Goal: Task Accomplishment & Management: Manage account settings

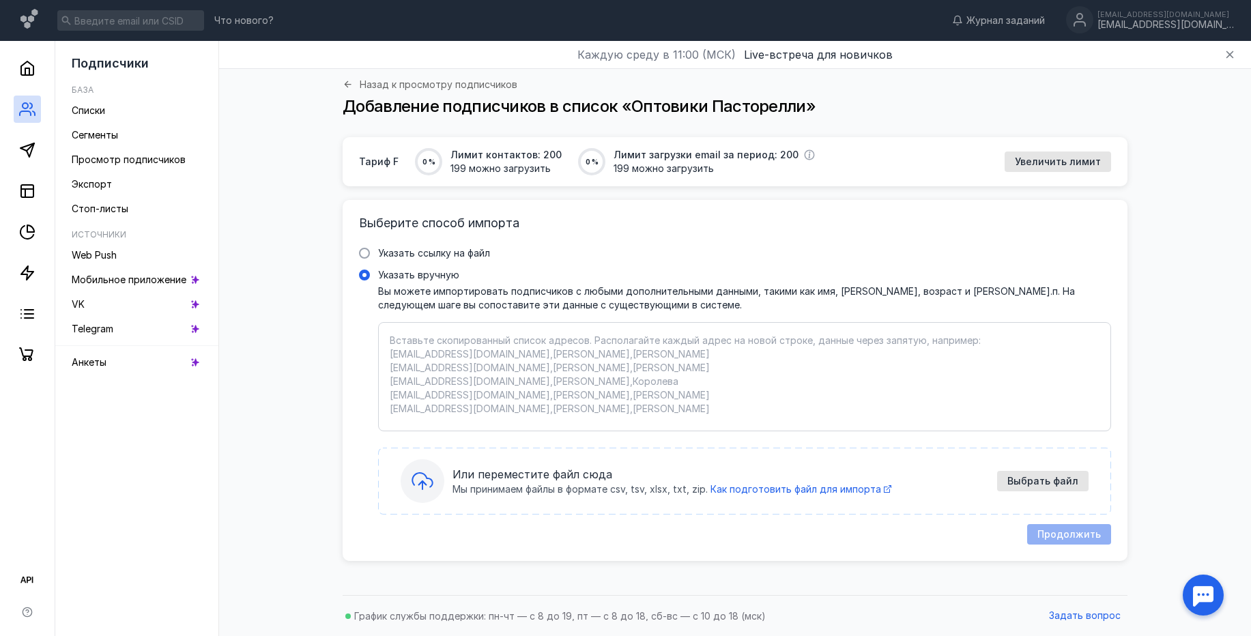
click at [1078, 468] on div "Или переместите файл сюда Мы принимаем файлы в формате csv, tsv, xlsx, txt, zip…" at bounding box center [745, 481] width 688 height 44
click at [0, 0] on input "Указать вручную" at bounding box center [0, 0] width 0 height 0
click at [1048, 488] on div "Выбрать файл" at bounding box center [1042, 481] width 91 height 20
click at [1079, 491] on div "Выбрать файл" at bounding box center [1042, 481] width 91 height 20
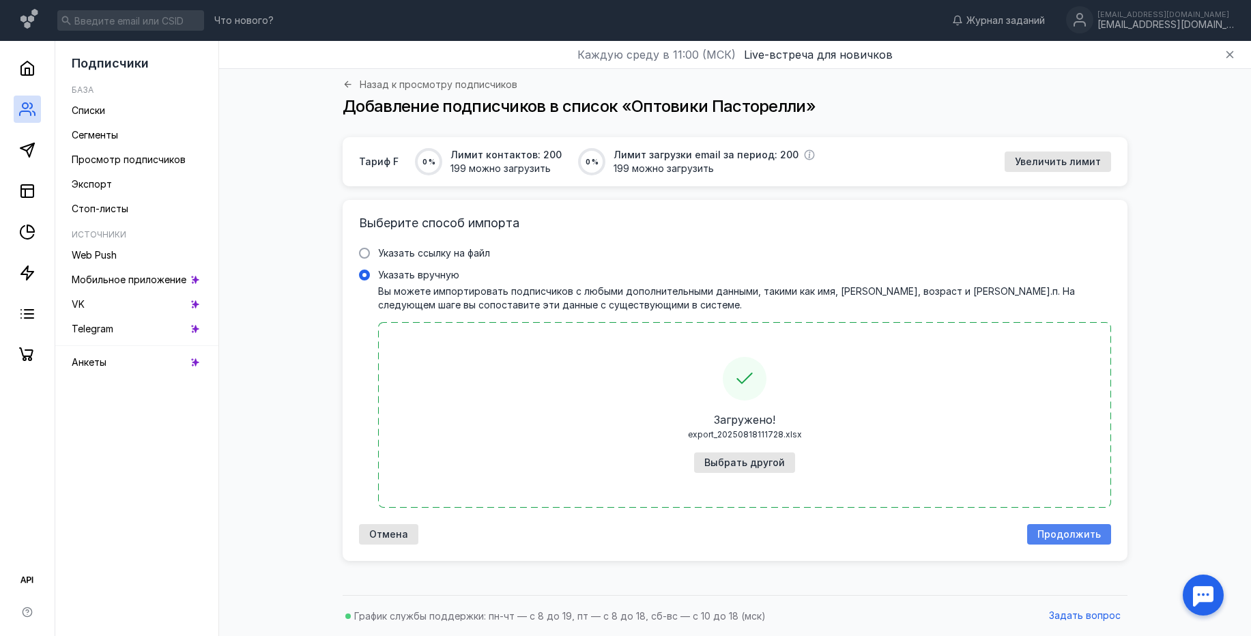
click at [1051, 539] on span "Продолжить" at bounding box center [1068, 535] width 63 height 12
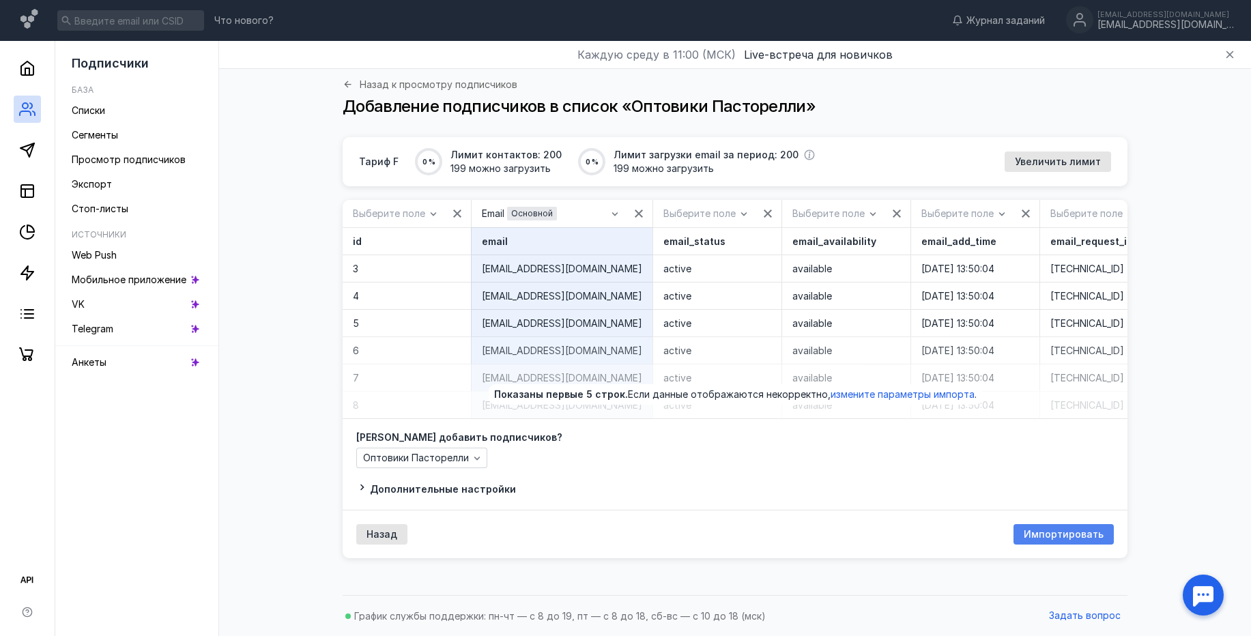
click at [1044, 541] on span "Импортировать" at bounding box center [1064, 535] width 80 height 12
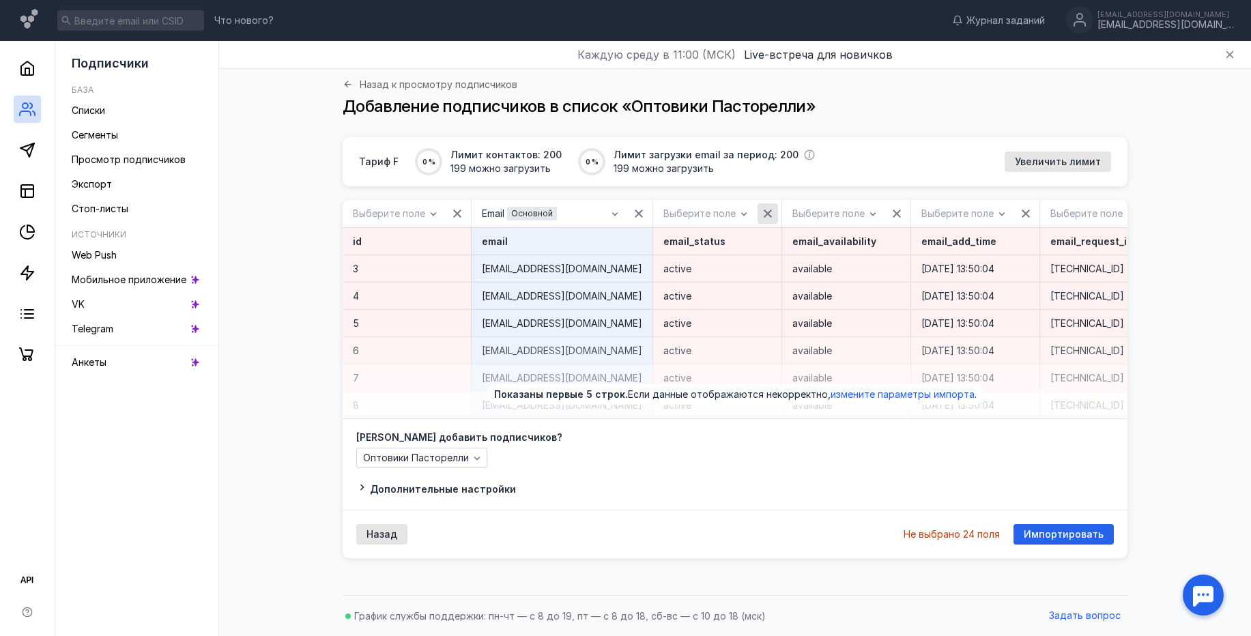
click at [762, 212] on icon "button" at bounding box center [767, 213] width 11 height 11
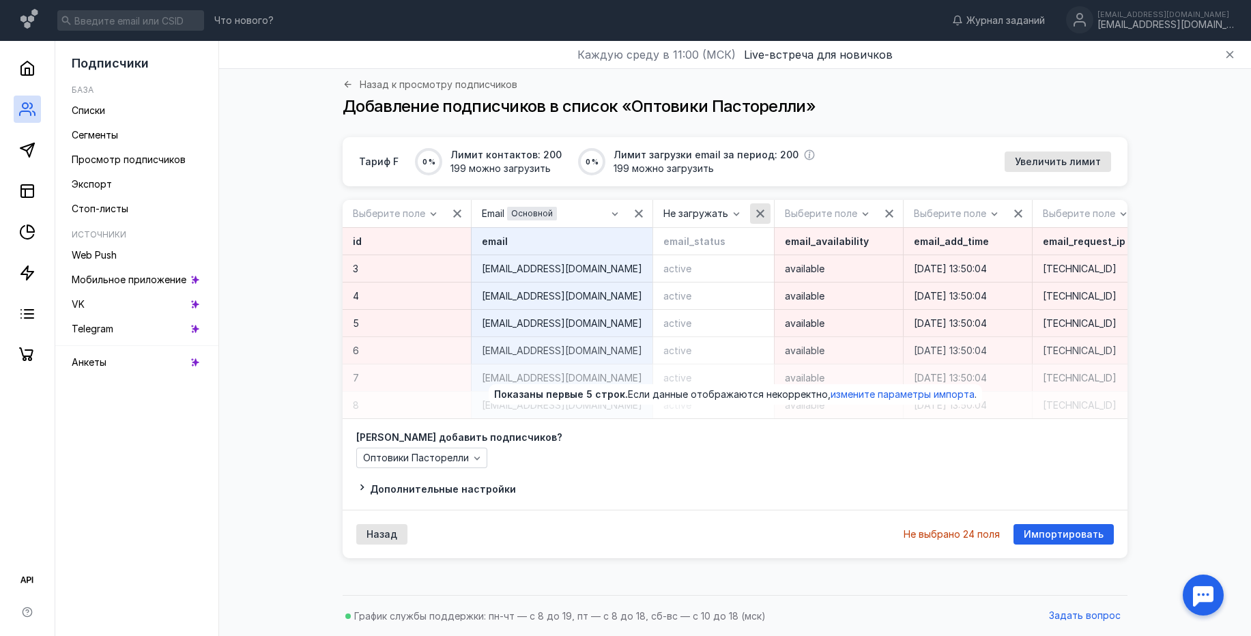
click at [756, 212] on icon "button" at bounding box center [760, 214] width 8 height 8
click at [448, 212] on div "button" at bounding box center [457, 213] width 20 height 20
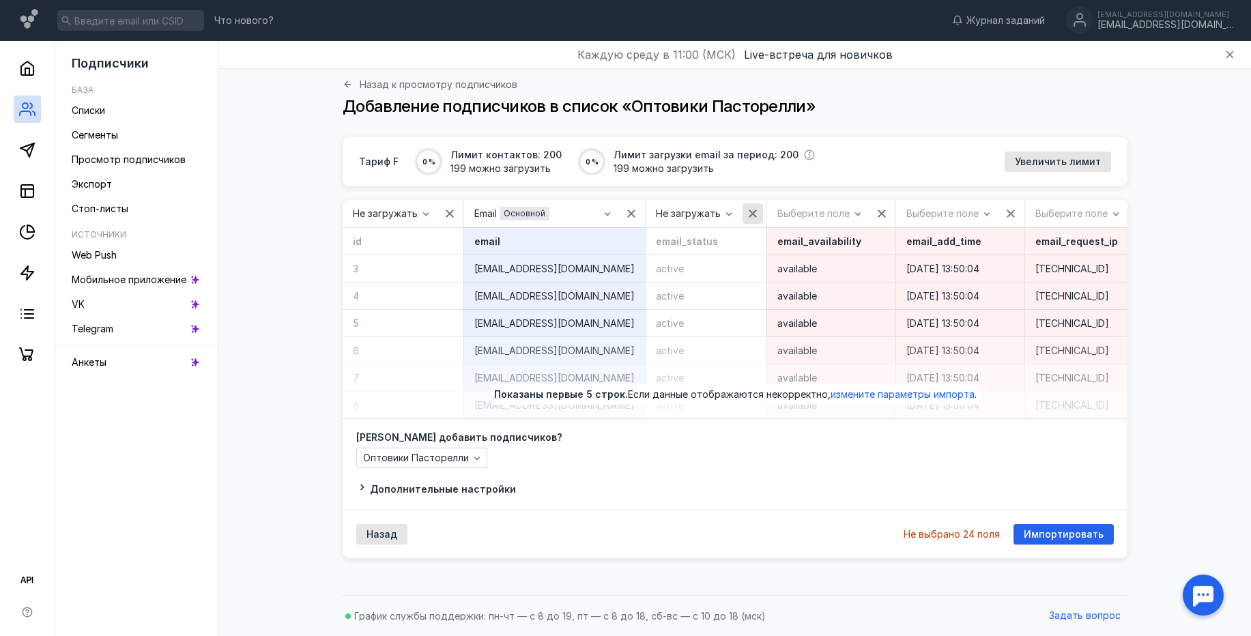
click at [747, 213] on icon "button" at bounding box center [752, 213] width 11 height 11
click at [878, 216] on icon "button" at bounding box center [882, 214] width 8 height 8
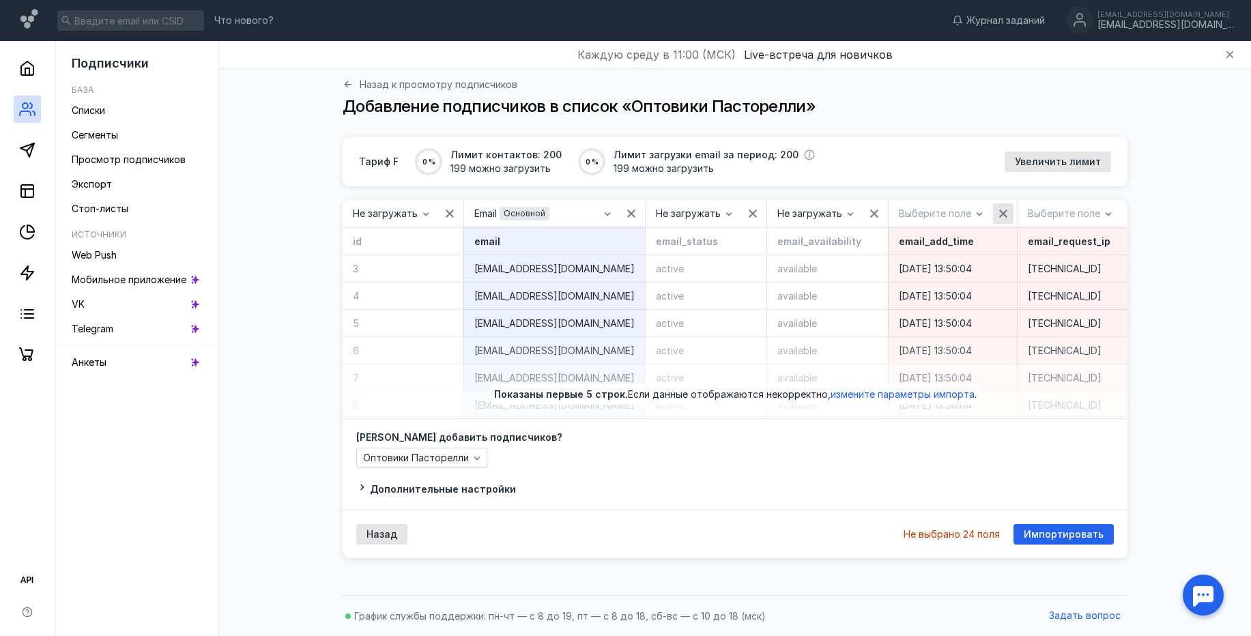
click at [998, 216] on icon "button" at bounding box center [1003, 213] width 11 height 11
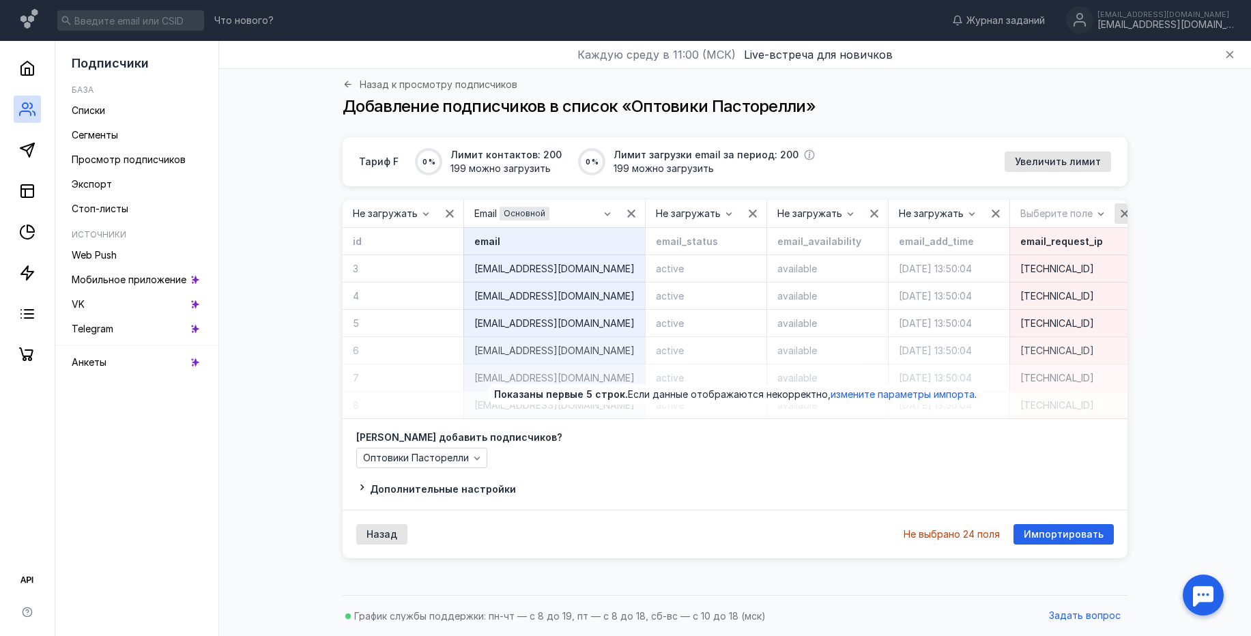
click at [1119, 212] on icon "button" at bounding box center [1124, 213] width 11 height 11
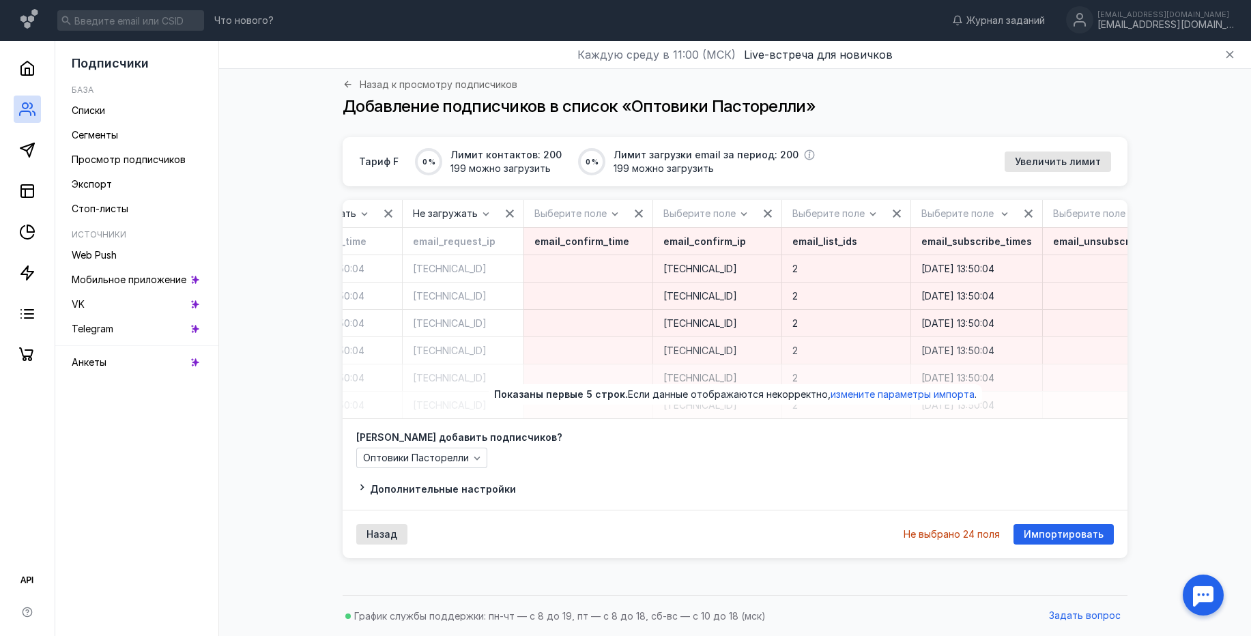
scroll to position [0, 622]
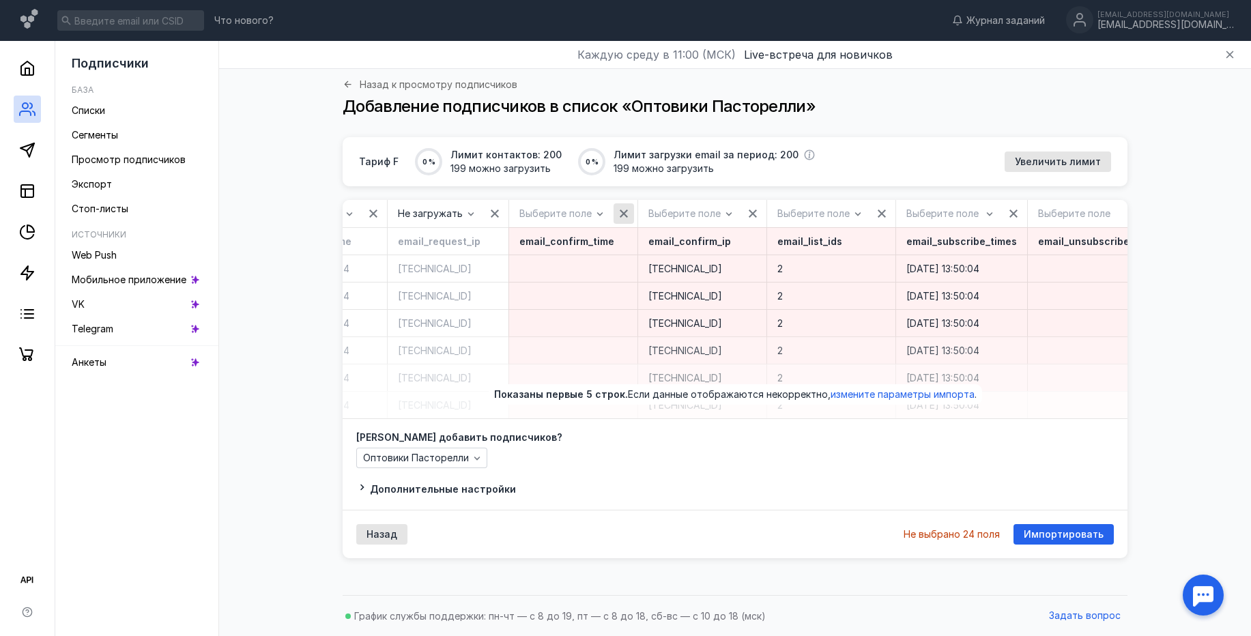
click at [618, 212] on icon "button" at bounding box center [623, 213] width 11 height 11
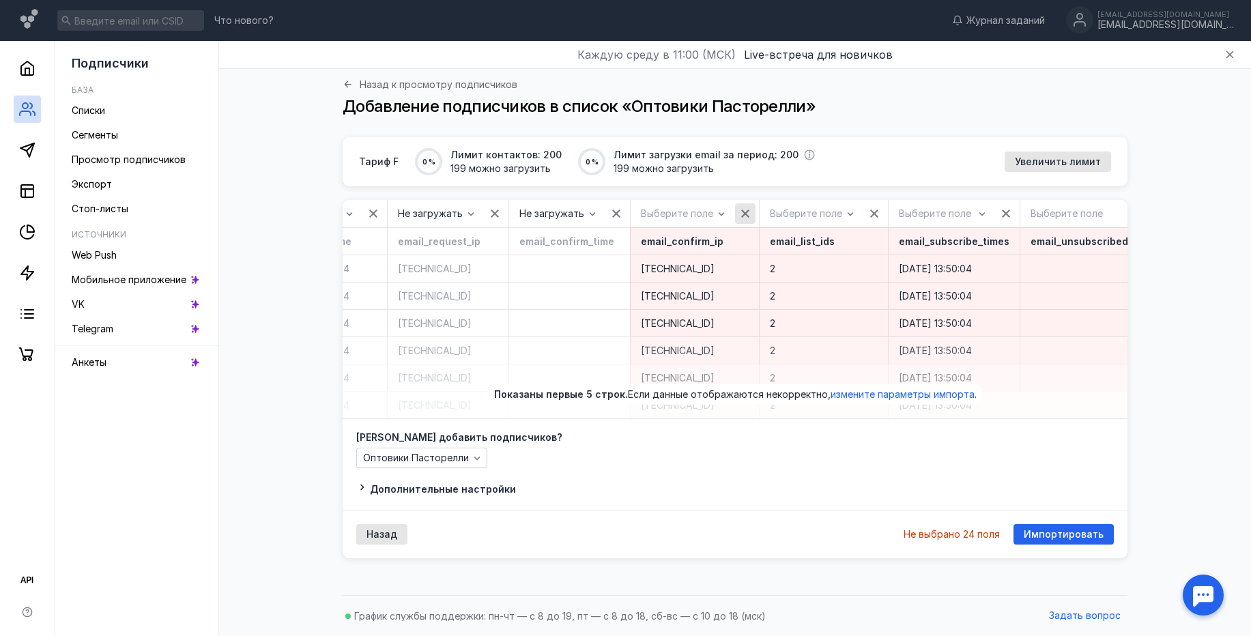
click at [741, 212] on icon "button" at bounding box center [745, 214] width 8 height 8
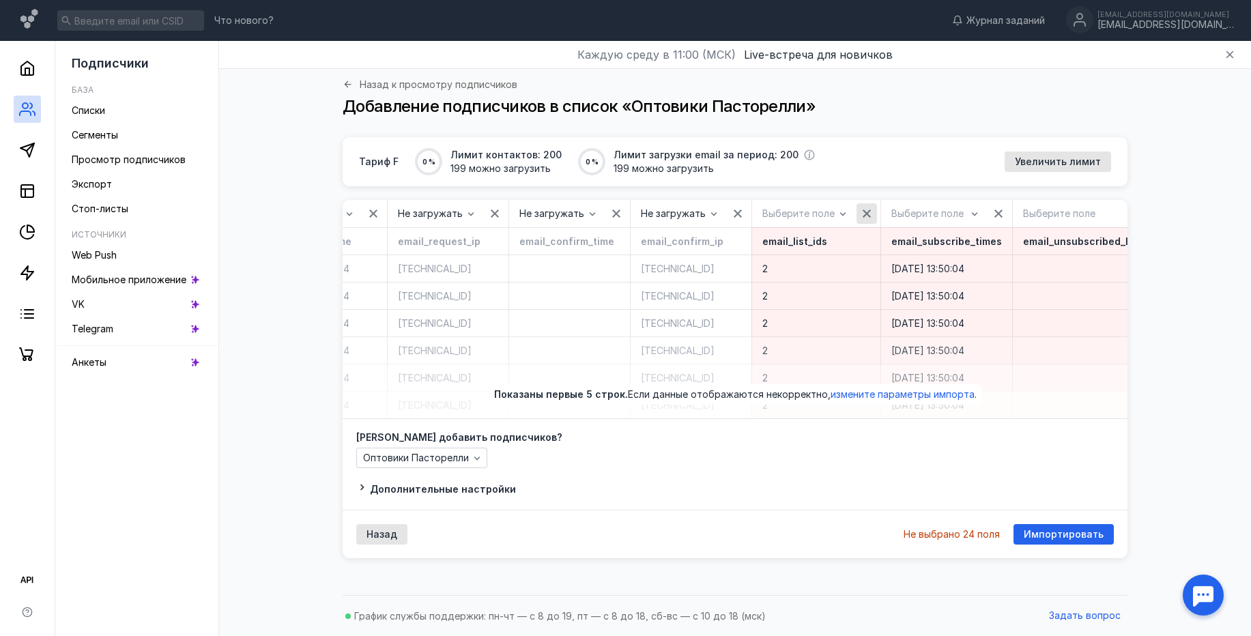
click at [861, 214] on icon "button" at bounding box center [866, 213] width 11 height 11
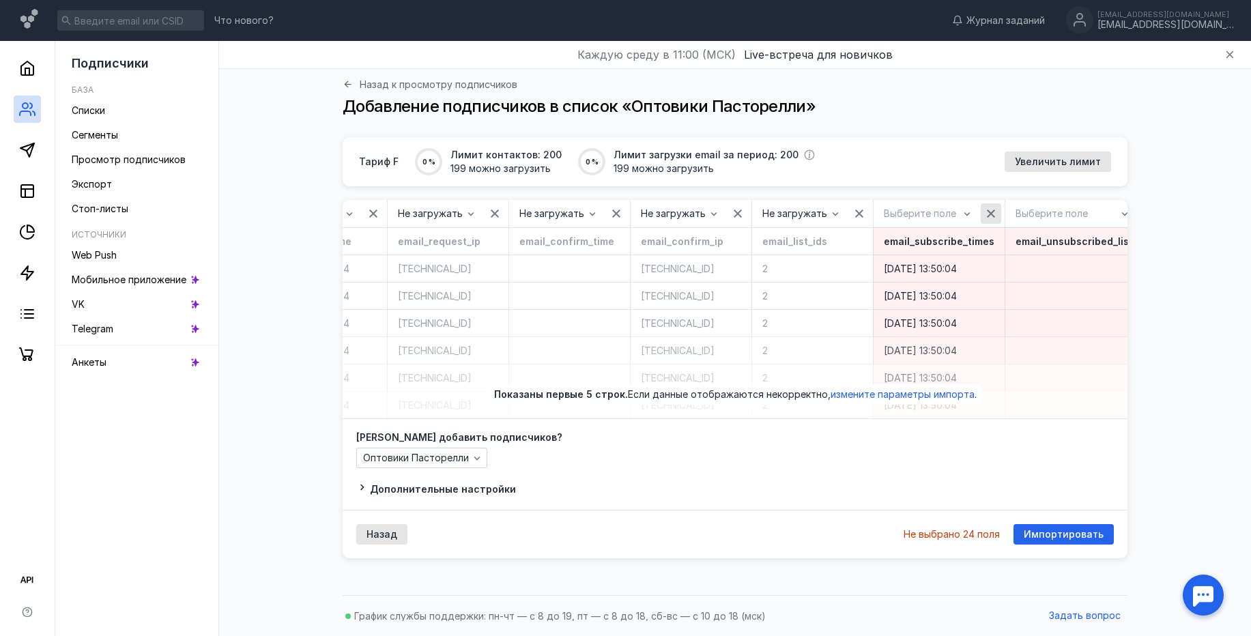
click at [984, 220] on div "button" at bounding box center [991, 214] width 14 height 14
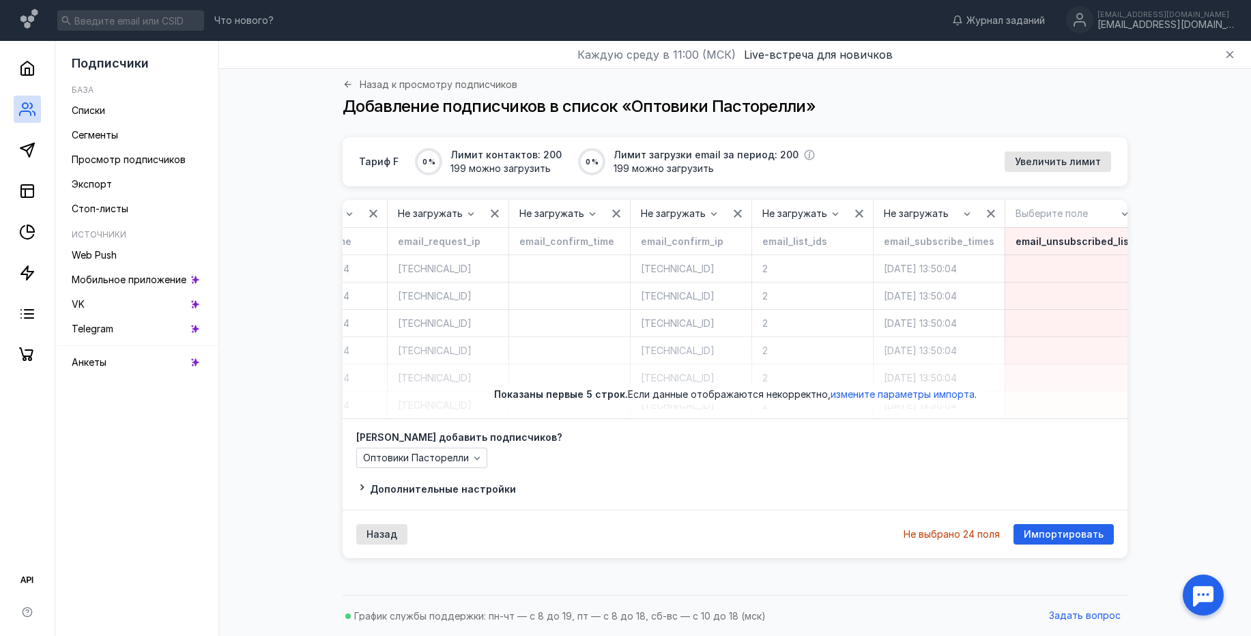
drag, startPoint x: 1086, startPoint y: 222, endPoint x: 1078, endPoint y: 233, distance: 13.7
click at [1138, 222] on div "button" at bounding box center [1148, 213] width 20 height 20
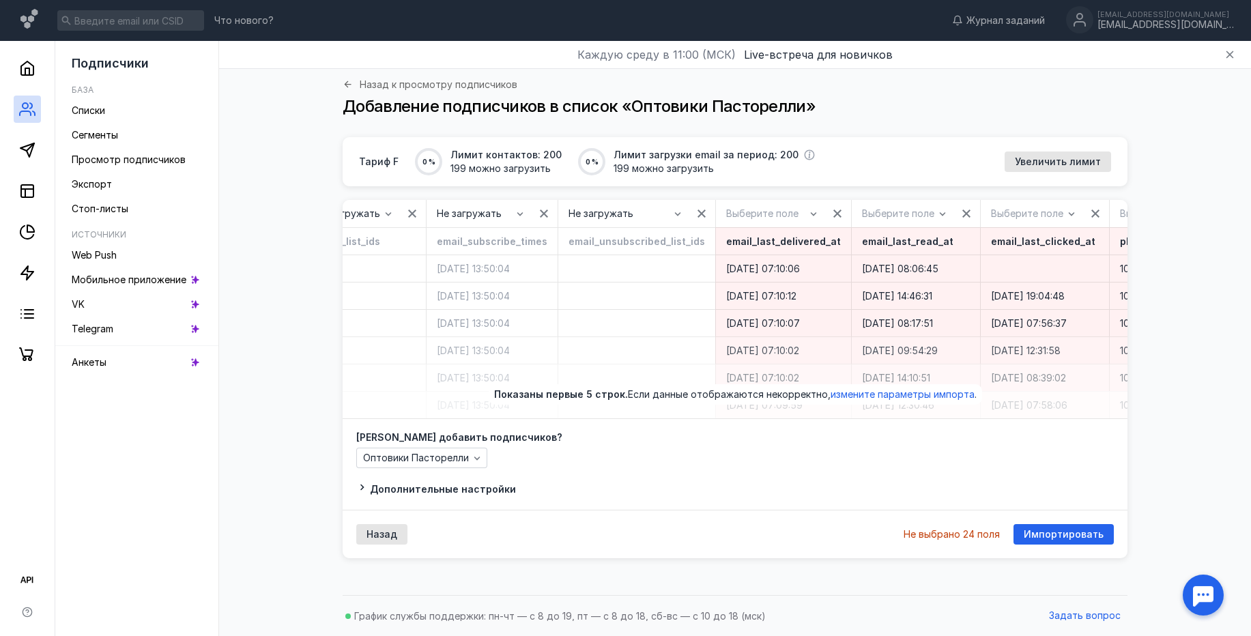
scroll to position [0, 1085]
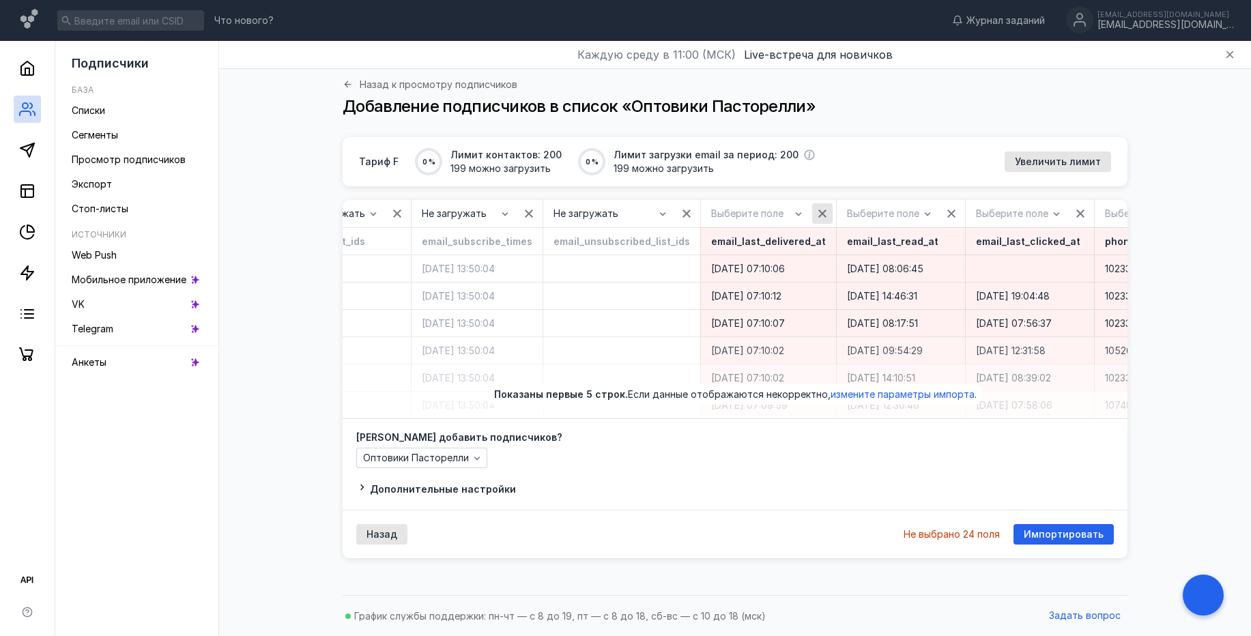
click at [817, 217] on icon "button" at bounding box center [822, 213] width 11 height 11
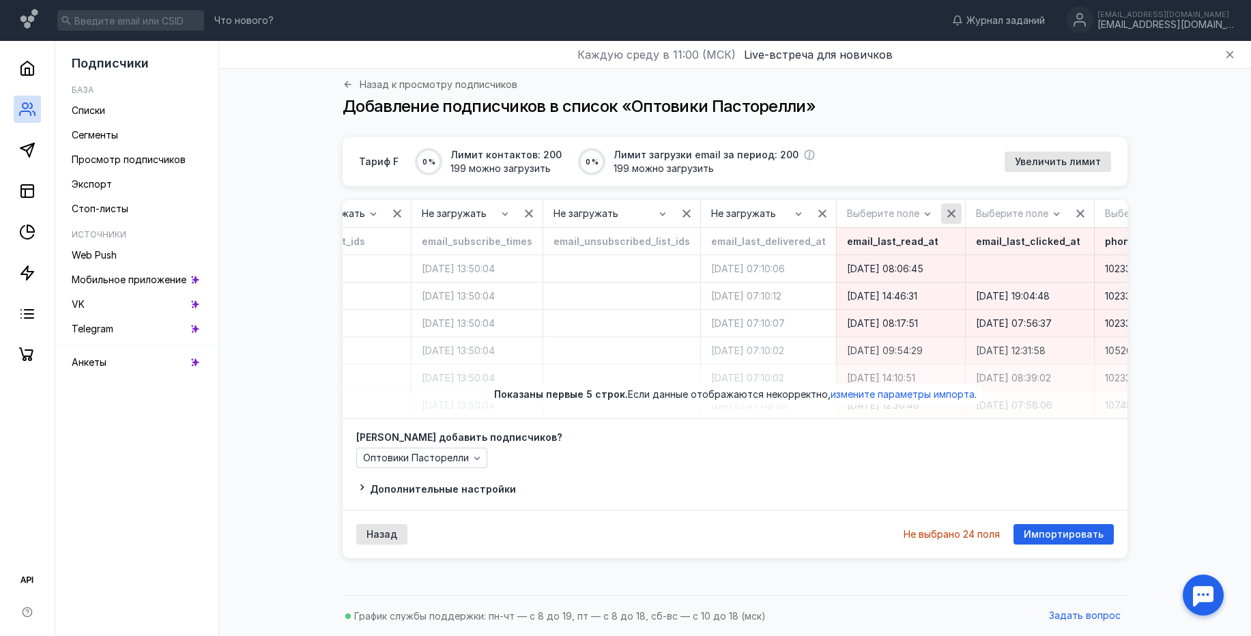
click at [946, 217] on icon "button" at bounding box center [951, 213] width 11 height 11
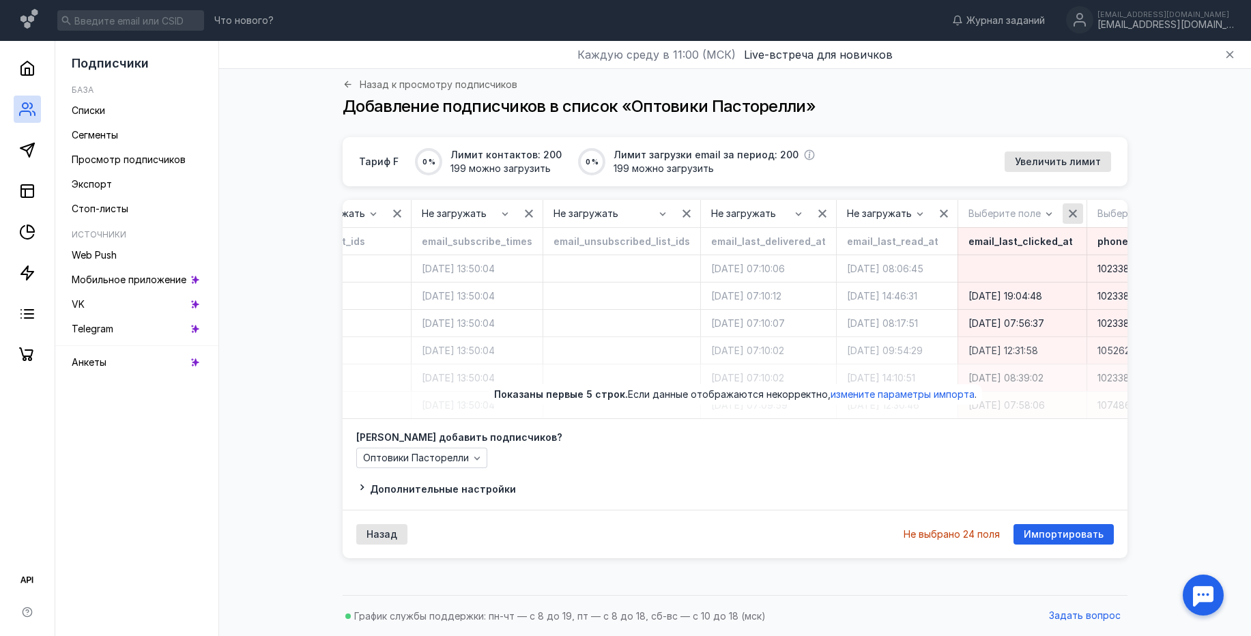
click at [1067, 216] on icon "button" at bounding box center [1072, 213] width 11 height 11
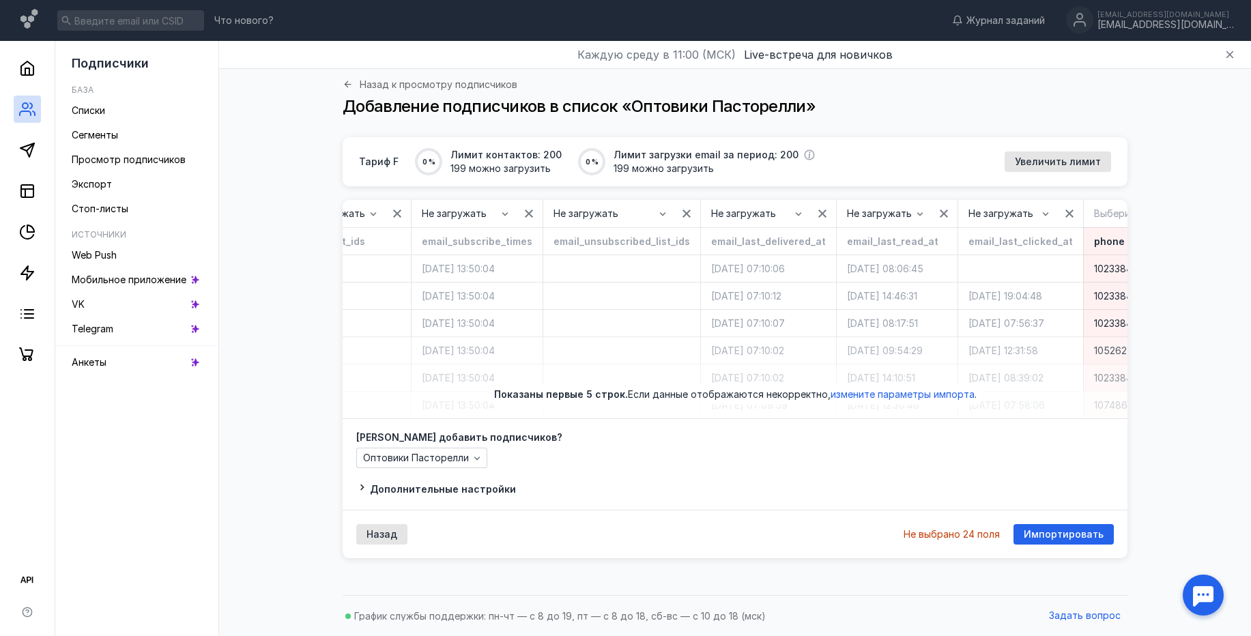
click at [1193, 216] on icon "button" at bounding box center [1198, 213] width 11 height 11
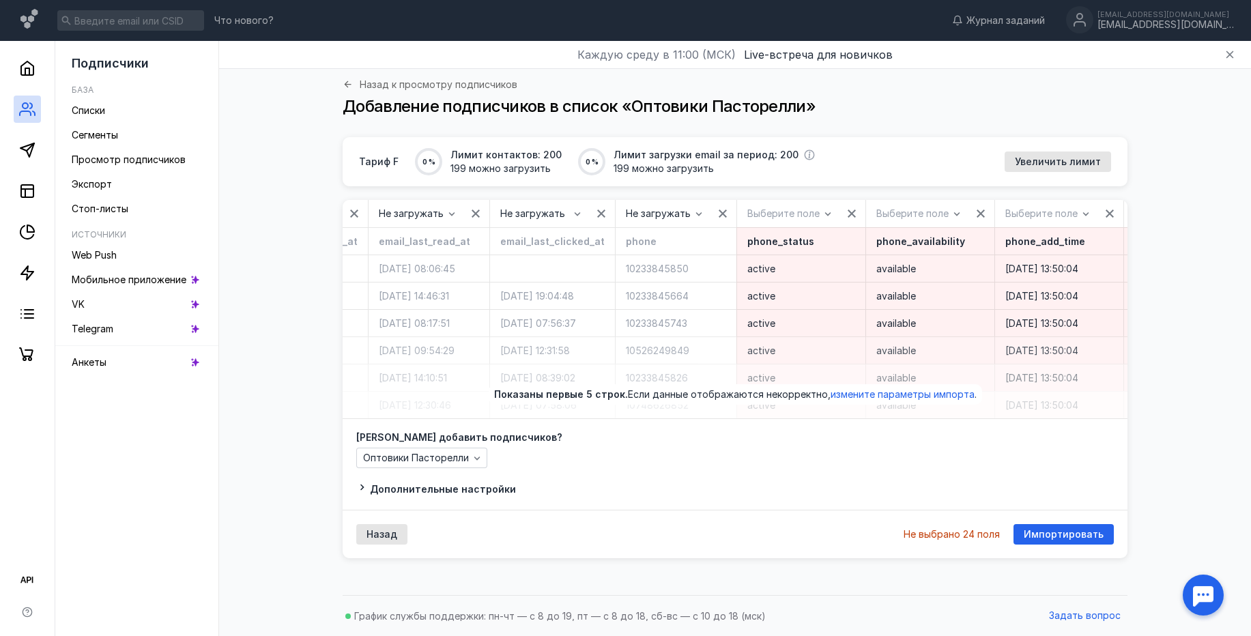
scroll to position [0, 1650]
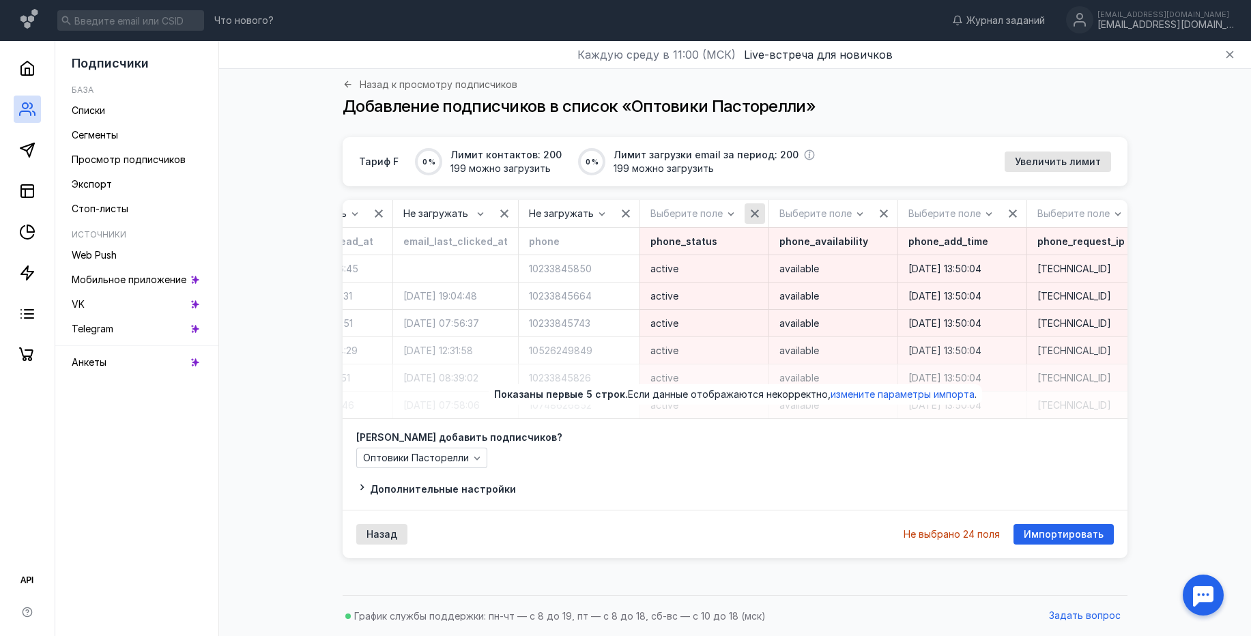
click at [751, 215] on icon "button" at bounding box center [755, 214] width 8 height 8
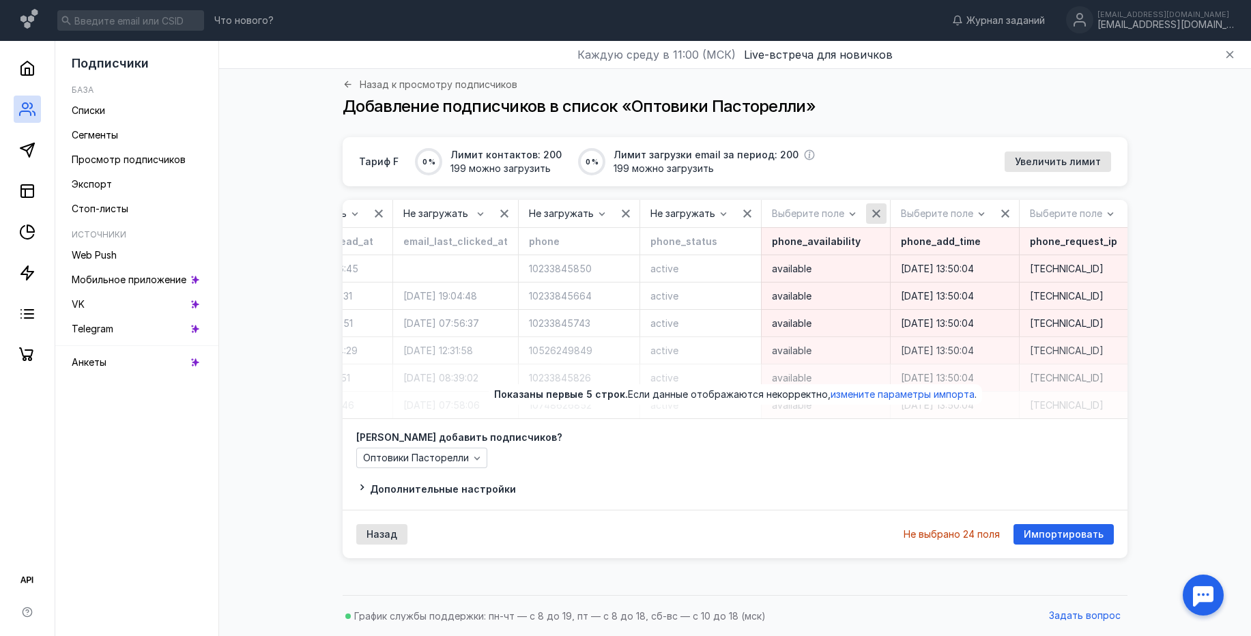
click at [872, 214] on icon "button" at bounding box center [876, 214] width 8 height 8
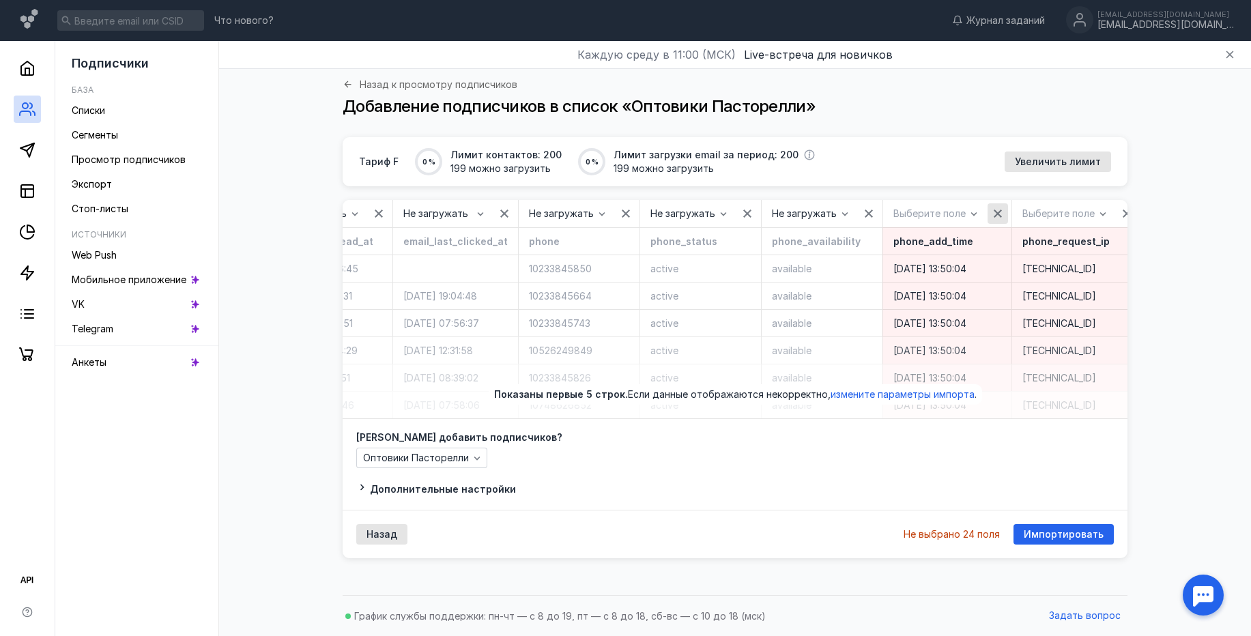
click at [992, 216] on icon "button" at bounding box center [997, 213] width 11 height 11
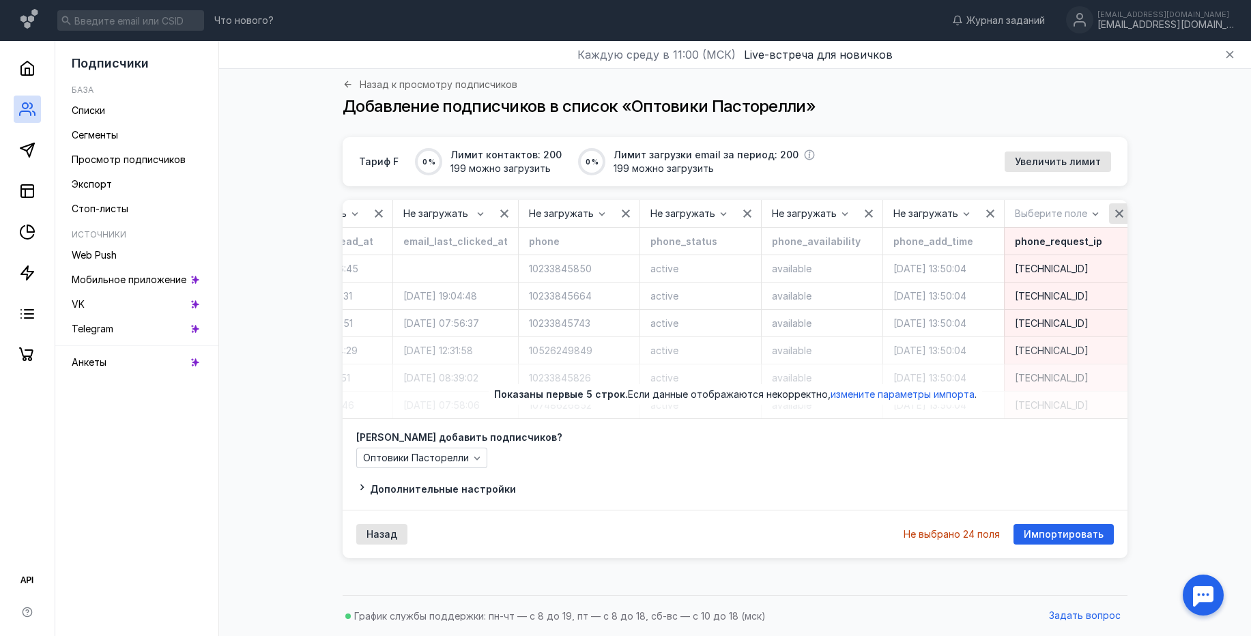
click at [1114, 216] on icon "button" at bounding box center [1119, 213] width 11 height 11
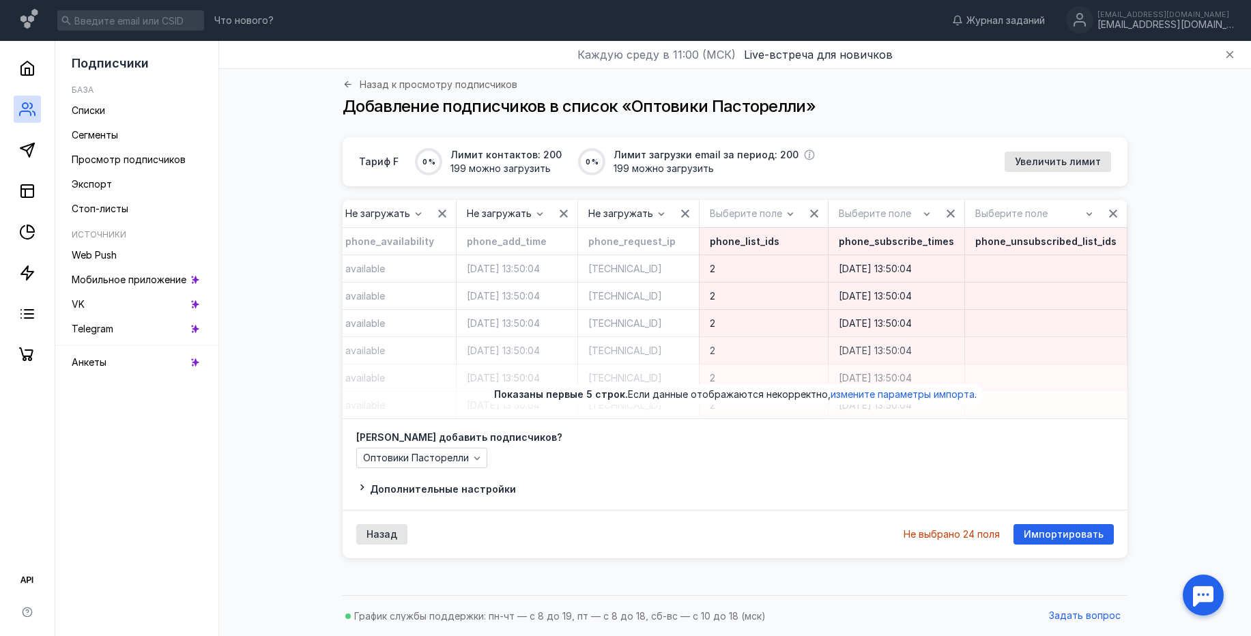
scroll to position [0, 2208]
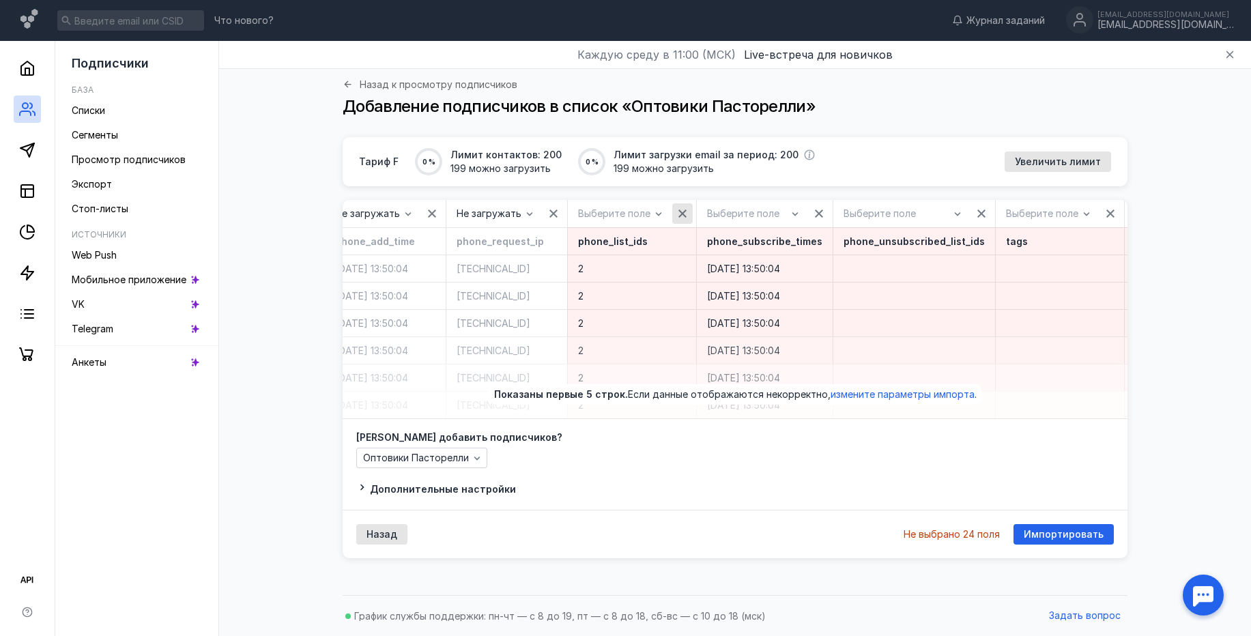
click at [677, 210] on icon "button" at bounding box center [682, 213] width 11 height 11
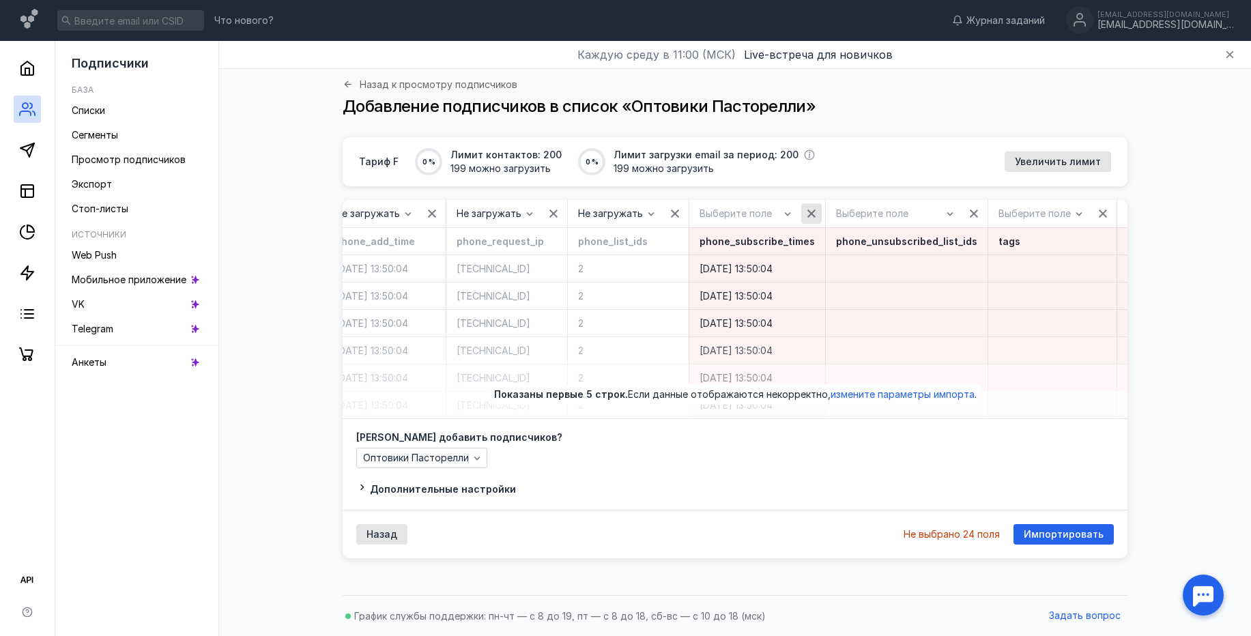
click at [806, 214] on icon "button" at bounding box center [811, 213] width 11 height 11
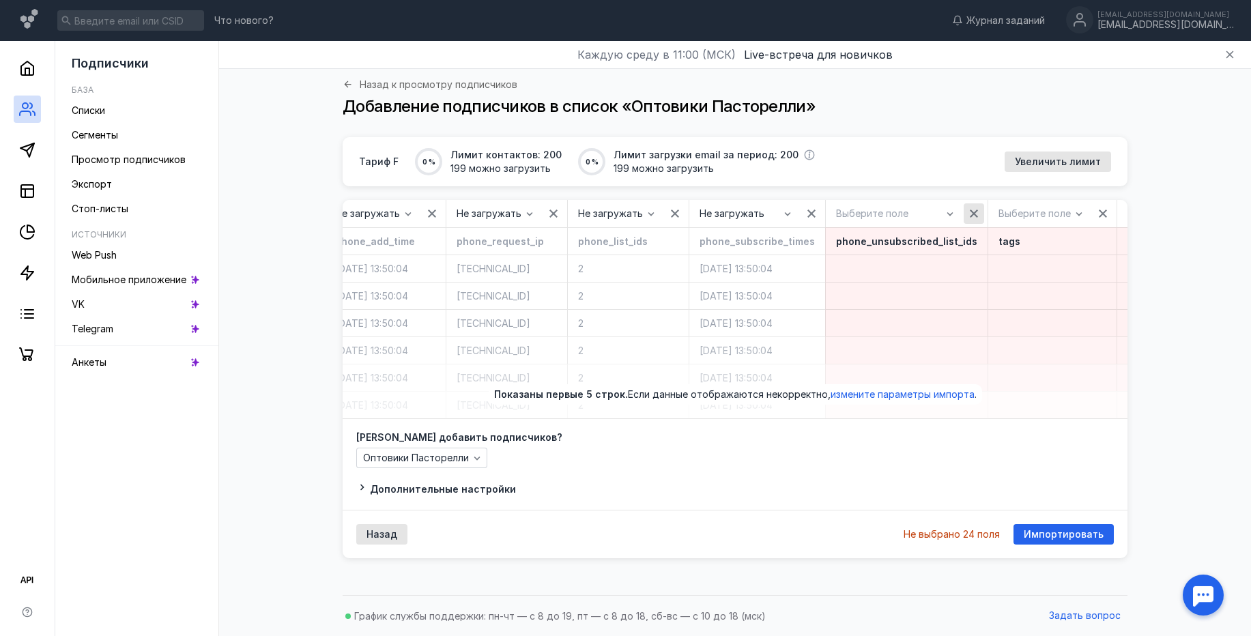
click at [964, 212] on div "button" at bounding box center [974, 213] width 20 height 20
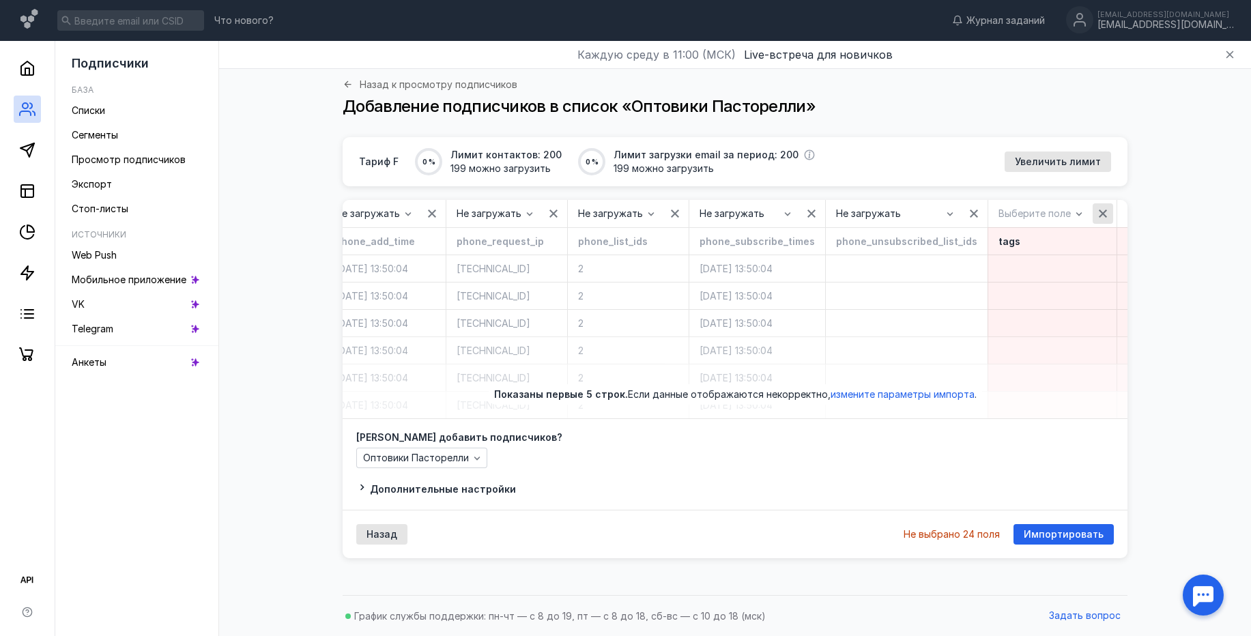
click at [1096, 214] on div "button" at bounding box center [1103, 214] width 14 height 14
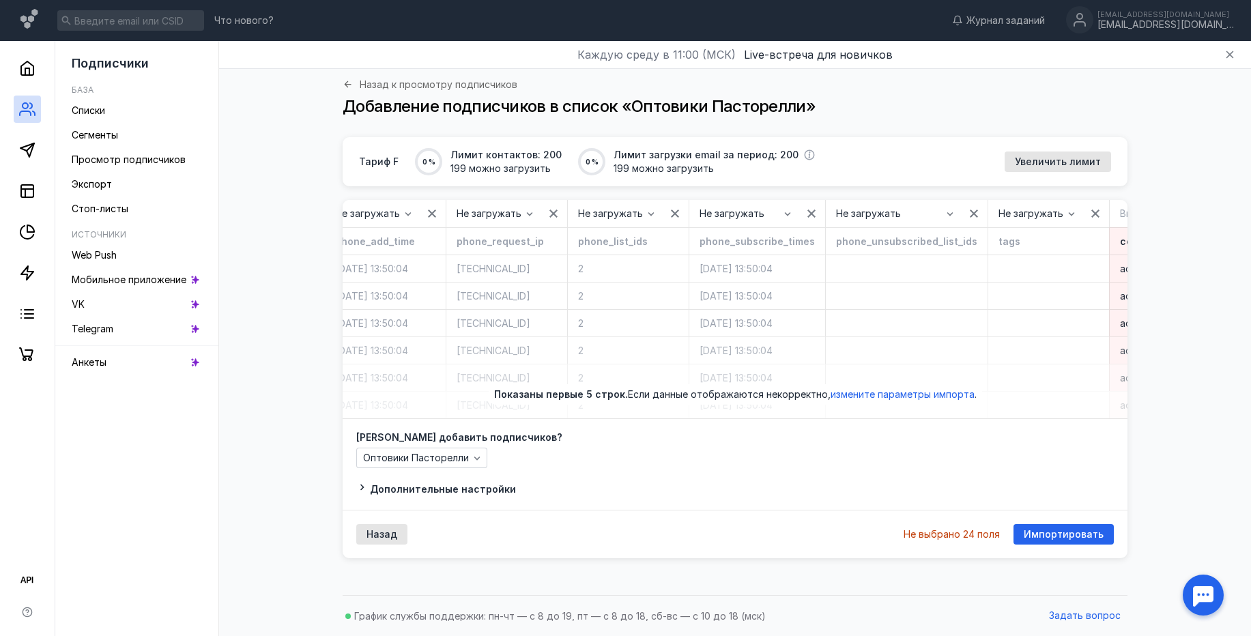
click at [1220, 216] on icon "button" at bounding box center [1224, 214] width 8 height 8
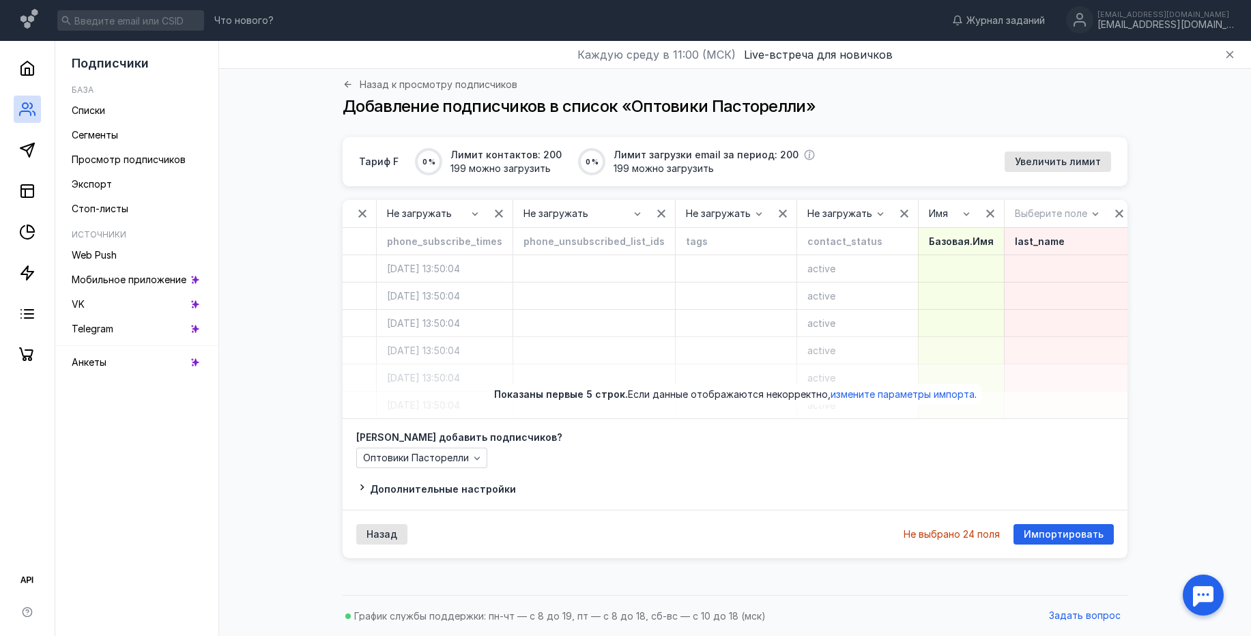
scroll to position [0, 2556]
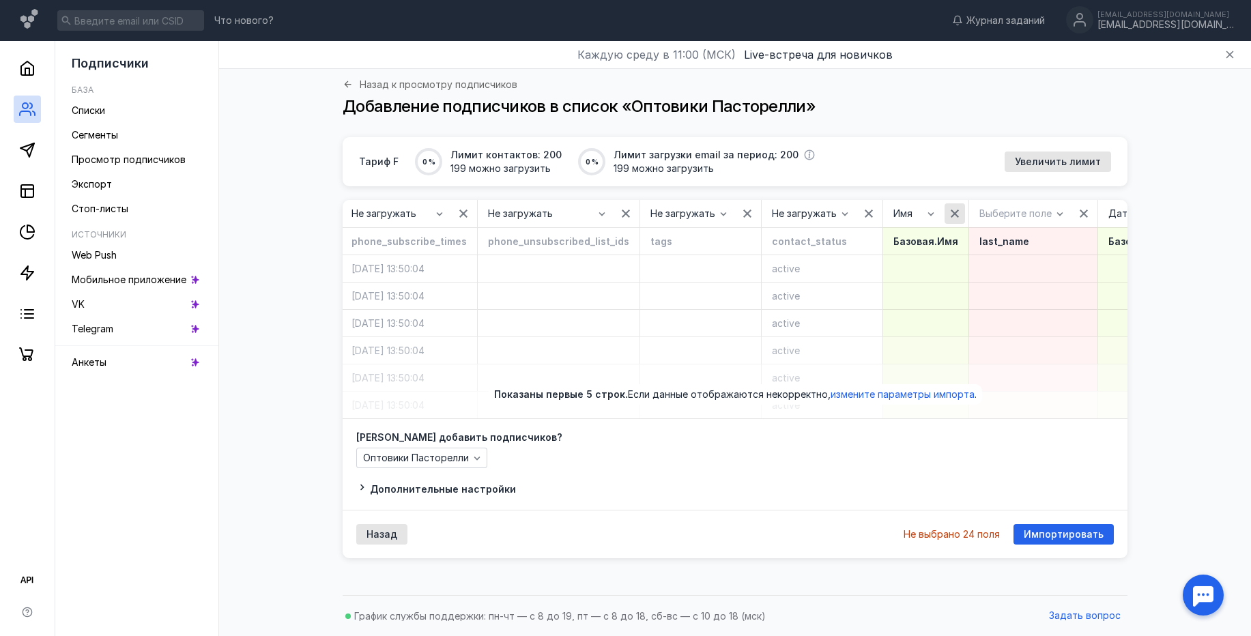
click at [951, 215] on icon "button" at bounding box center [955, 214] width 8 height 8
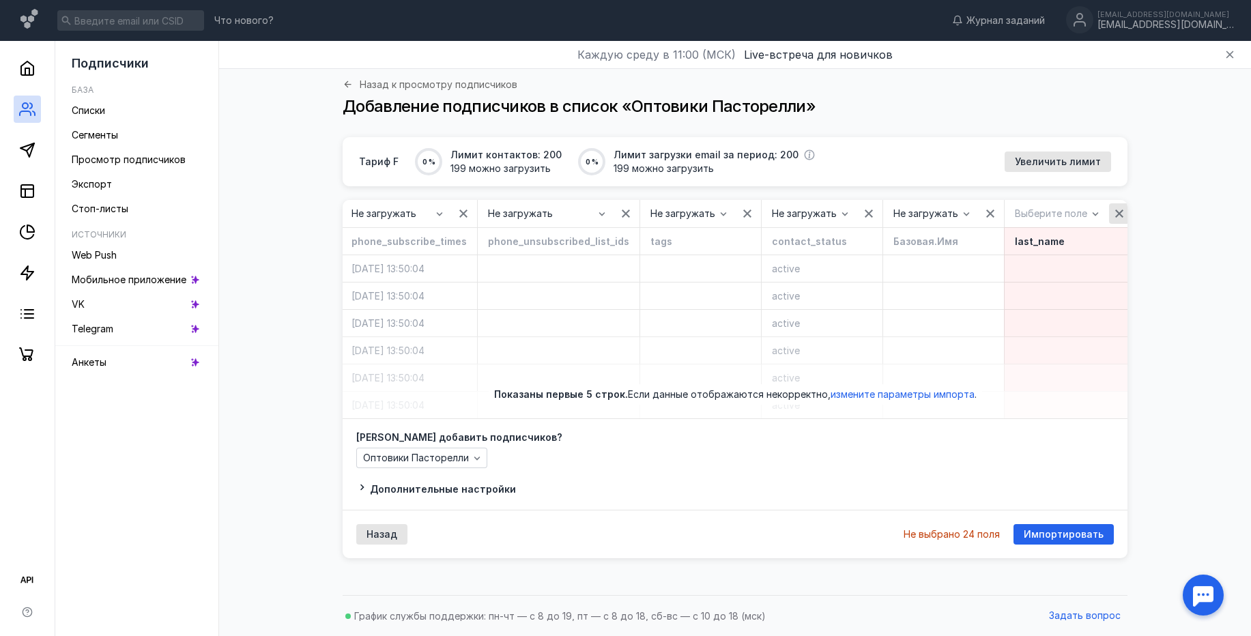
click at [1109, 216] on div "button" at bounding box center [1119, 213] width 20 height 20
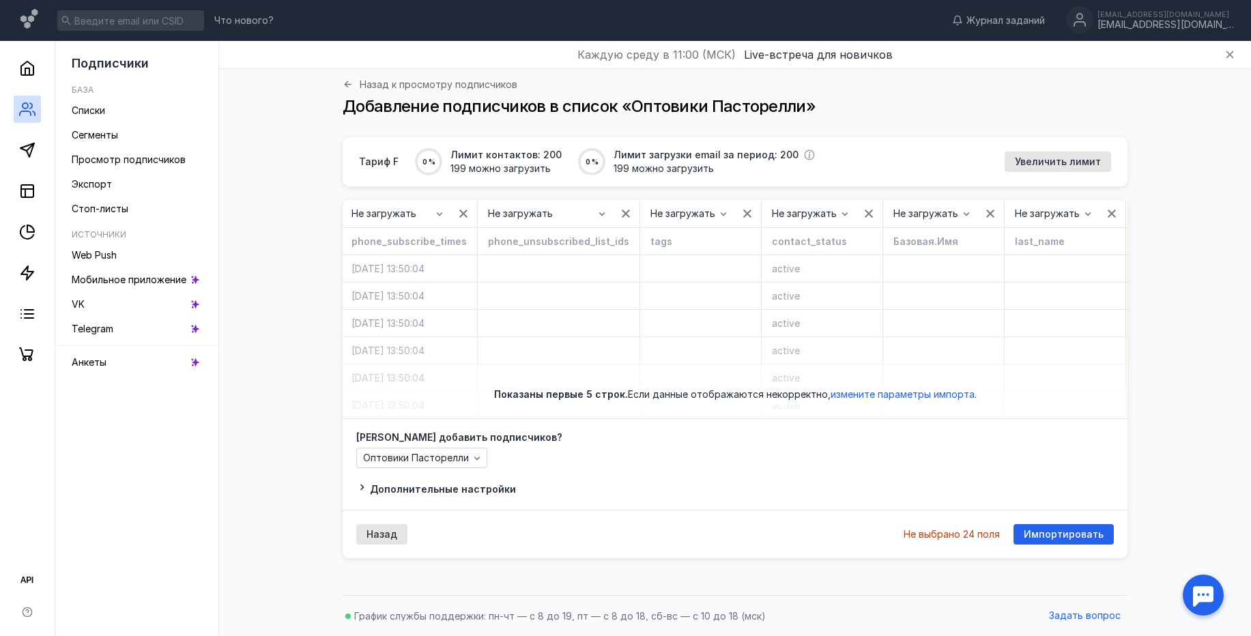
scroll to position [0, 2586]
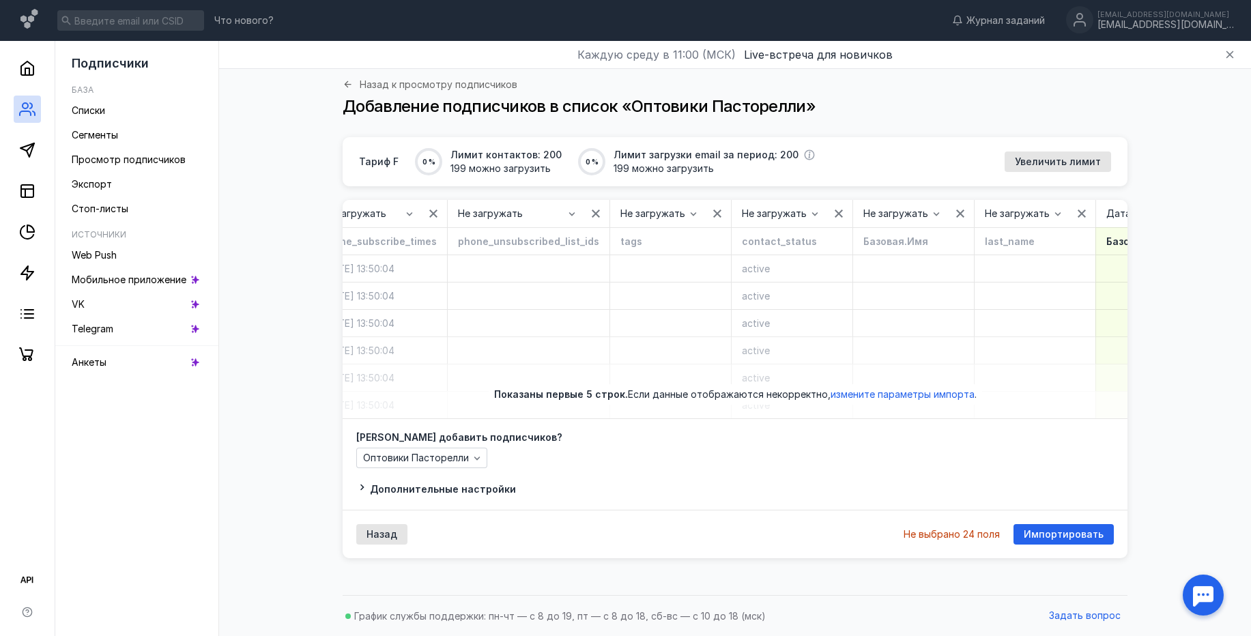
click at [1222, 210] on icon "button" at bounding box center [1227, 213] width 11 height 11
click at [1090, 541] on span "Импортировать" at bounding box center [1064, 535] width 80 height 12
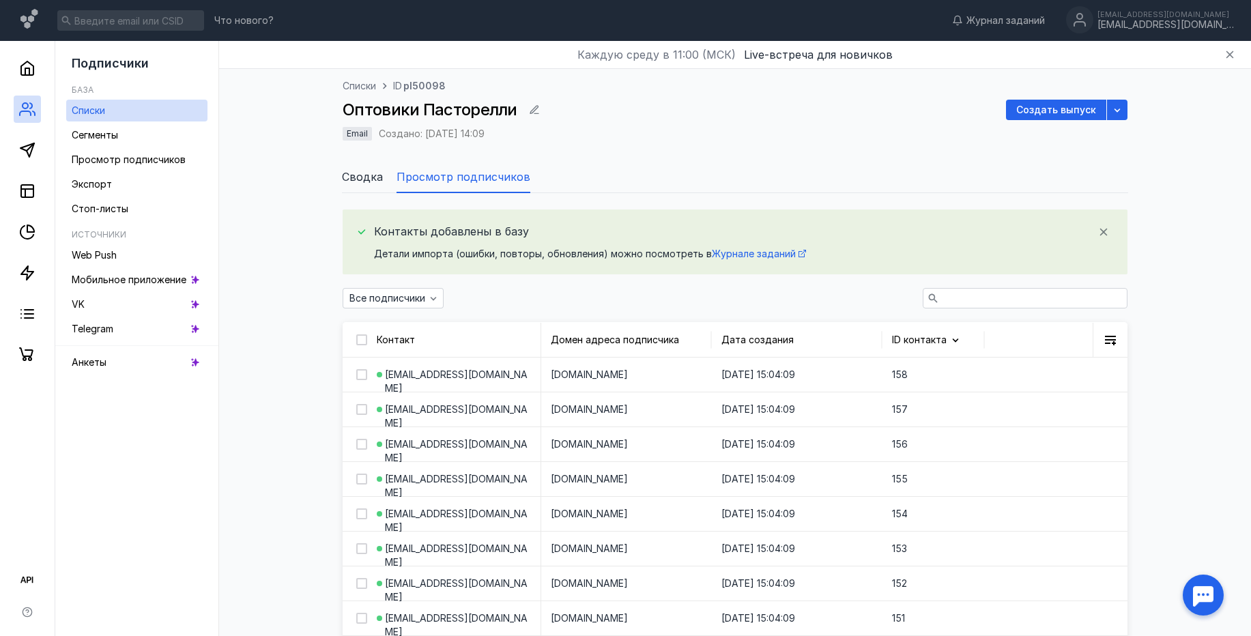
click at [369, 88] on span "Списки" at bounding box center [359, 86] width 33 height 14
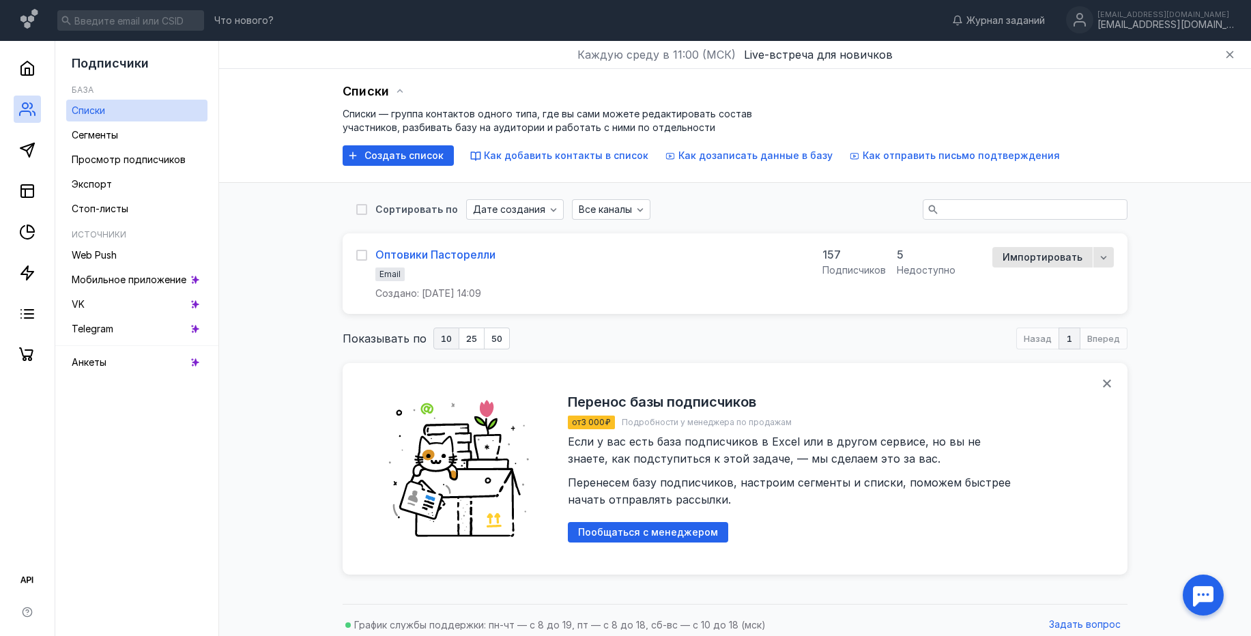
click at [468, 255] on div "Оптовики Пасторелли" at bounding box center [435, 255] width 120 height 14
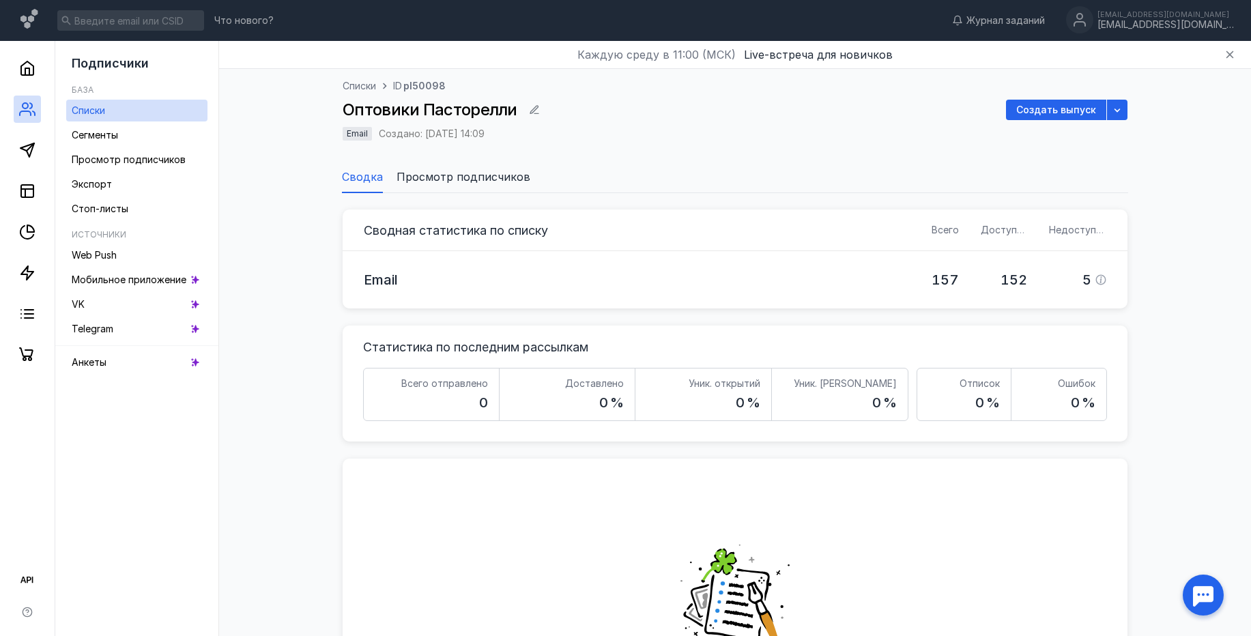
click at [401, 87] on span "ID" at bounding box center [397, 86] width 9 height 12
click at [369, 87] on span "Списки" at bounding box center [359, 86] width 33 height 14
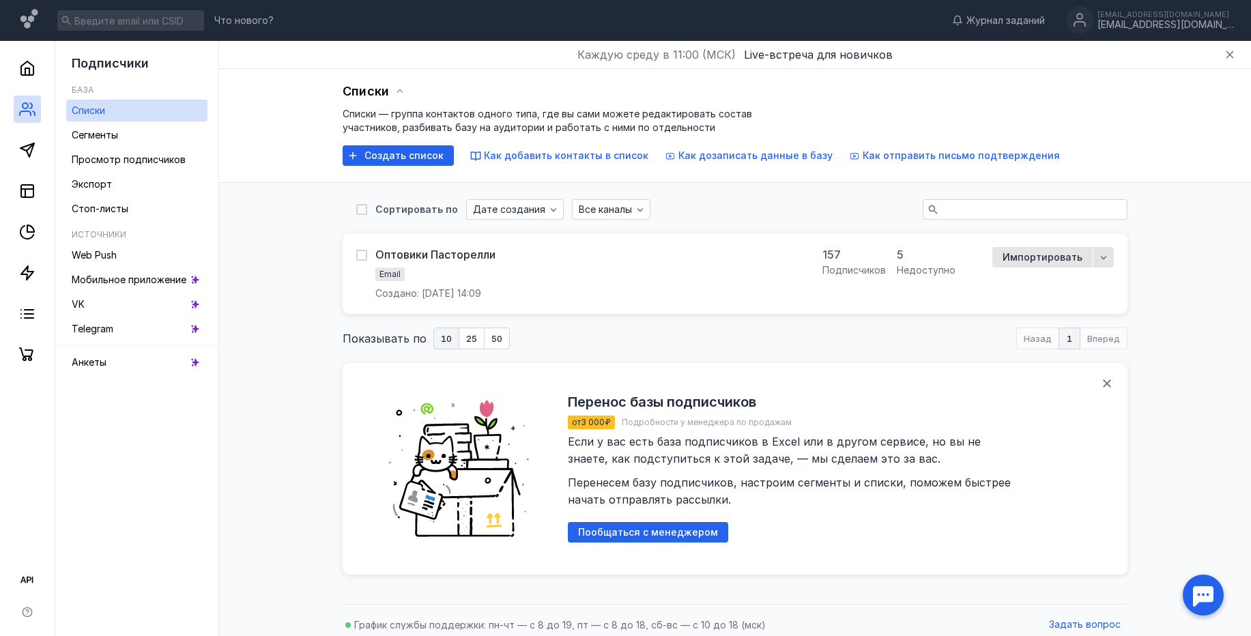
click at [369, 260] on div "Оптовики Пасторелли Email Создано: 18 августа 2025, 14:09" at bounding box center [425, 273] width 139 height 53
click at [365, 254] on icon at bounding box center [362, 255] width 10 height 10
click at [365, 254] on input "checkbox" at bounding box center [360, 252] width 9 height 9
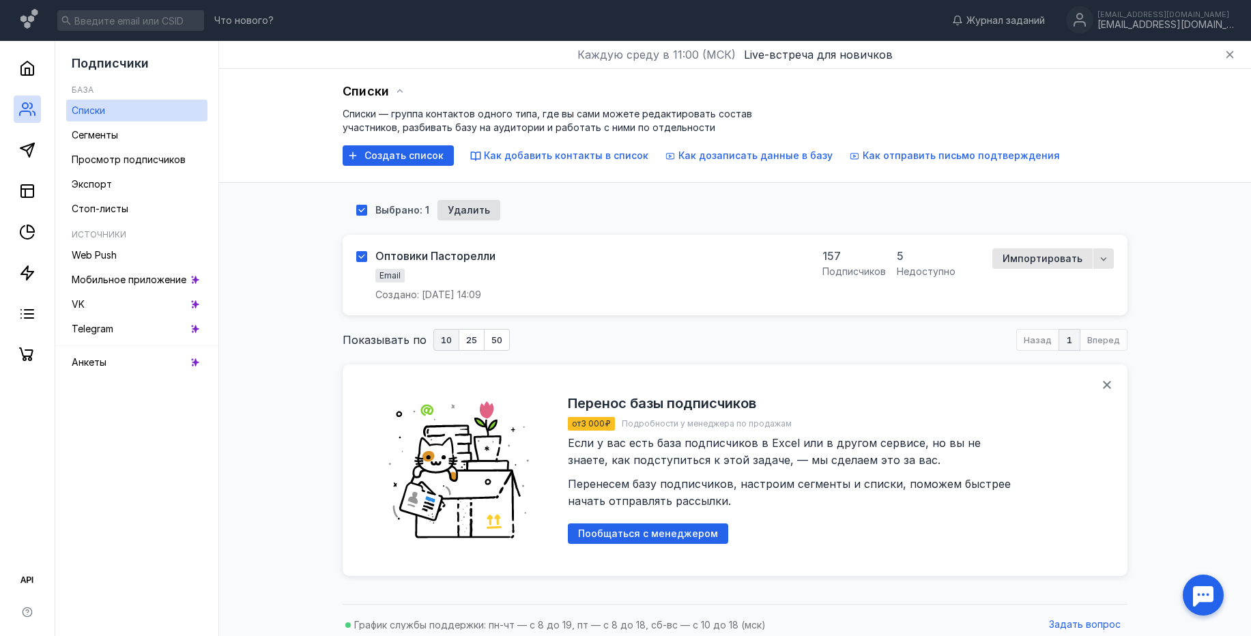
click at [365, 254] on icon at bounding box center [362, 257] width 10 height 10
click at [365, 254] on input "checkbox" at bounding box center [360, 254] width 9 height 9
checkbox input "false"
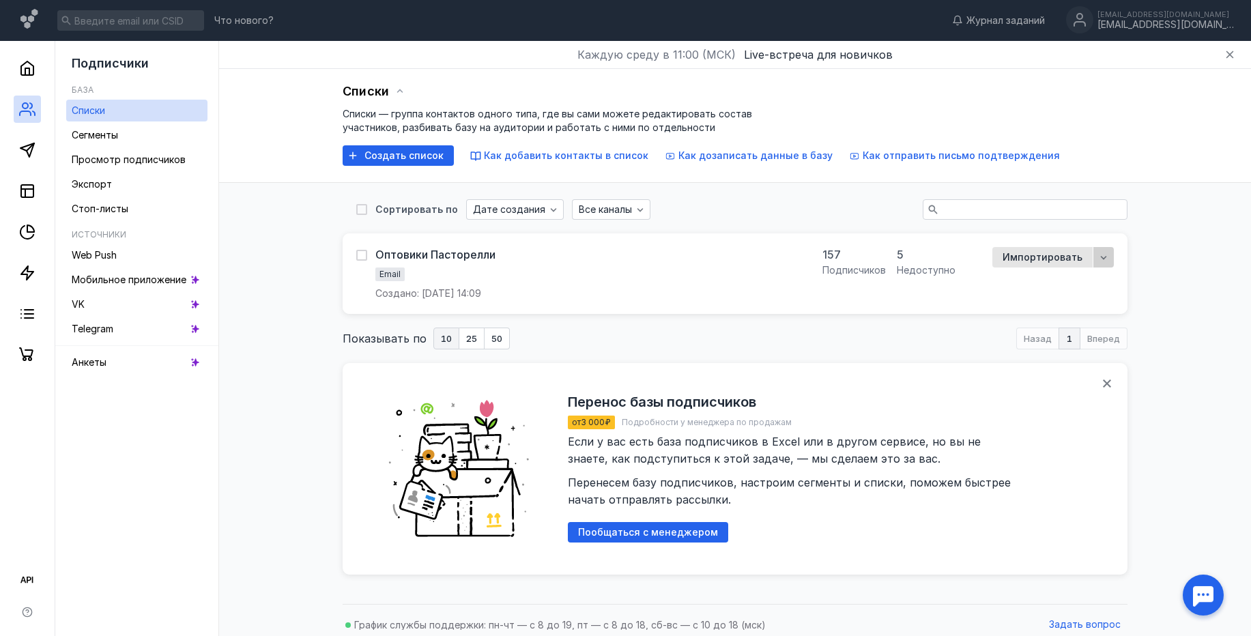
click at [1103, 257] on icon "button" at bounding box center [1103, 257] width 11 height 11
click at [1145, 240] on div "Сортировать по Дате создания Все каналы Оптовики Пасторелли Email Создано: 18 а…" at bounding box center [735, 390] width 1005 height 414
click at [109, 119] on link "Списки" at bounding box center [136, 111] width 141 height 22
click at [99, 138] on span "Сегменты" at bounding box center [95, 135] width 46 height 12
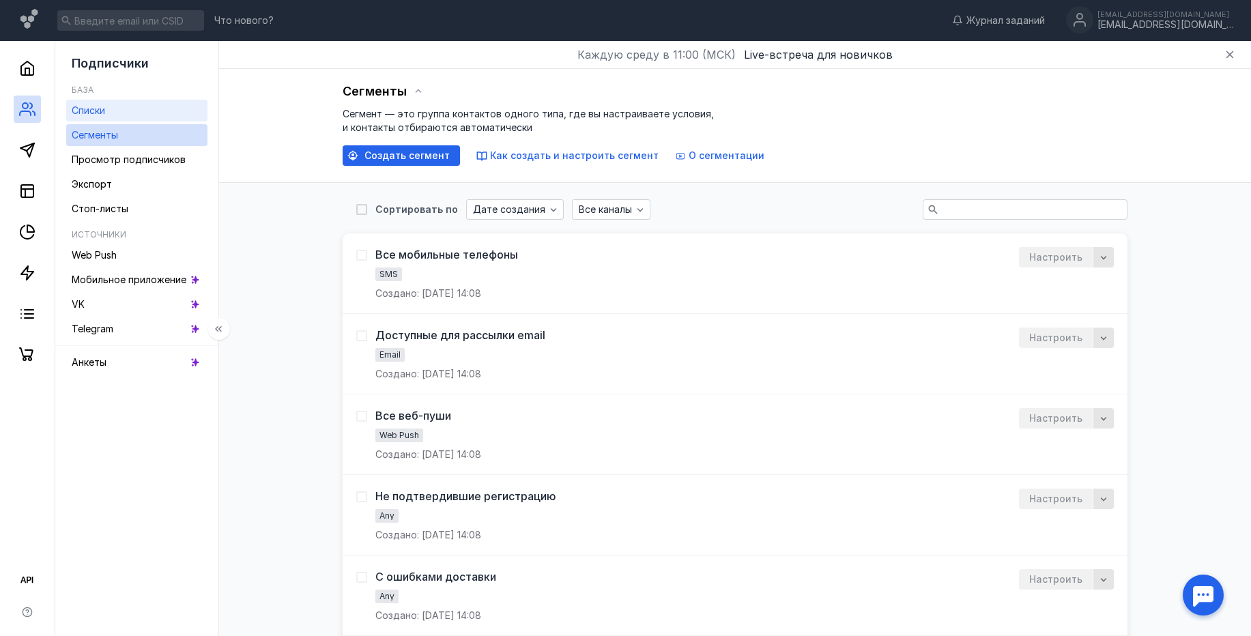
click at [115, 115] on link "Списки" at bounding box center [136, 111] width 141 height 22
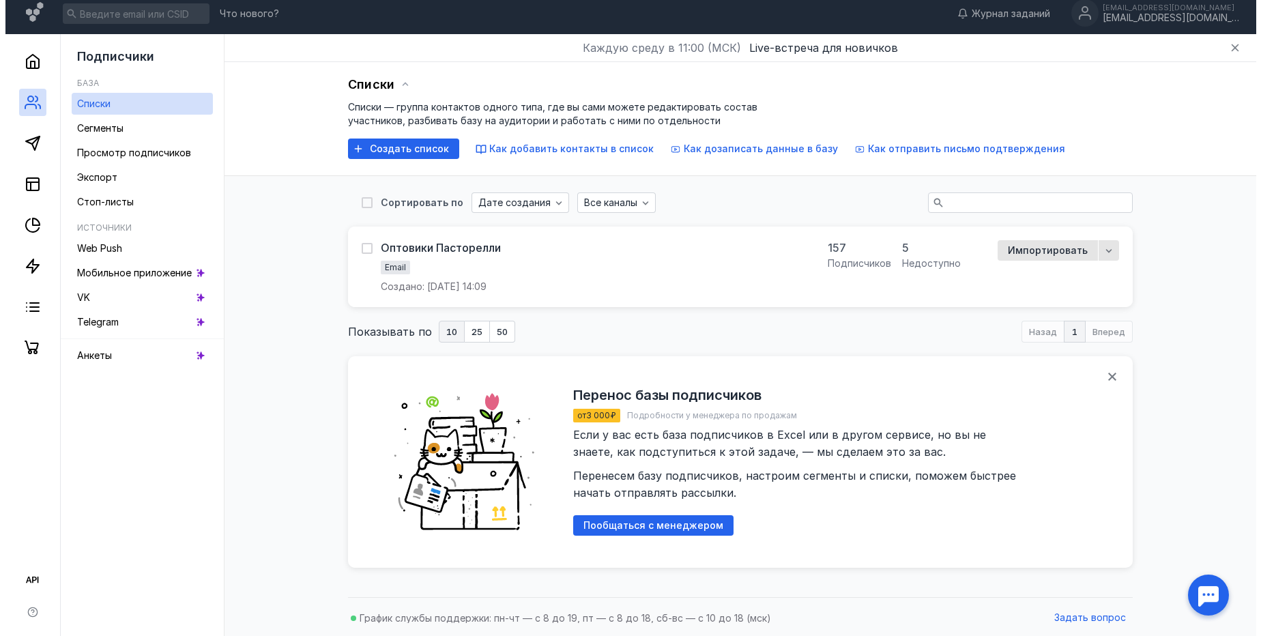
scroll to position [9, 0]
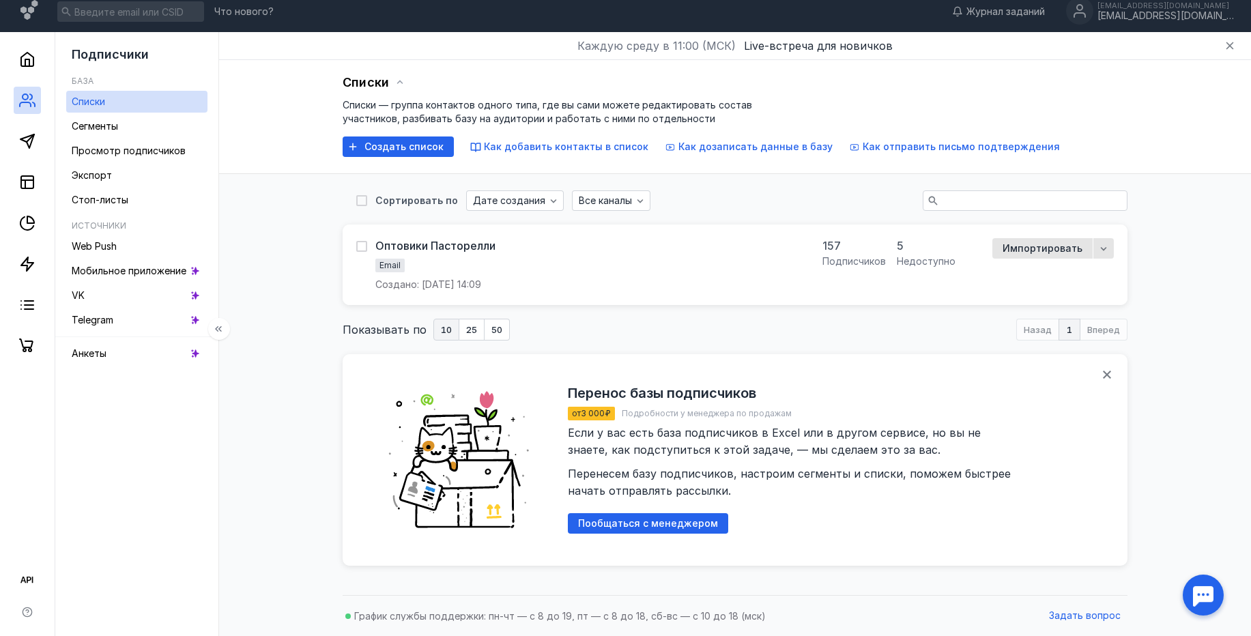
click at [10, 58] on div at bounding box center [27, 196] width 55 height 328
click at [17, 64] on link at bounding box center [27, 59] width 27 height 27
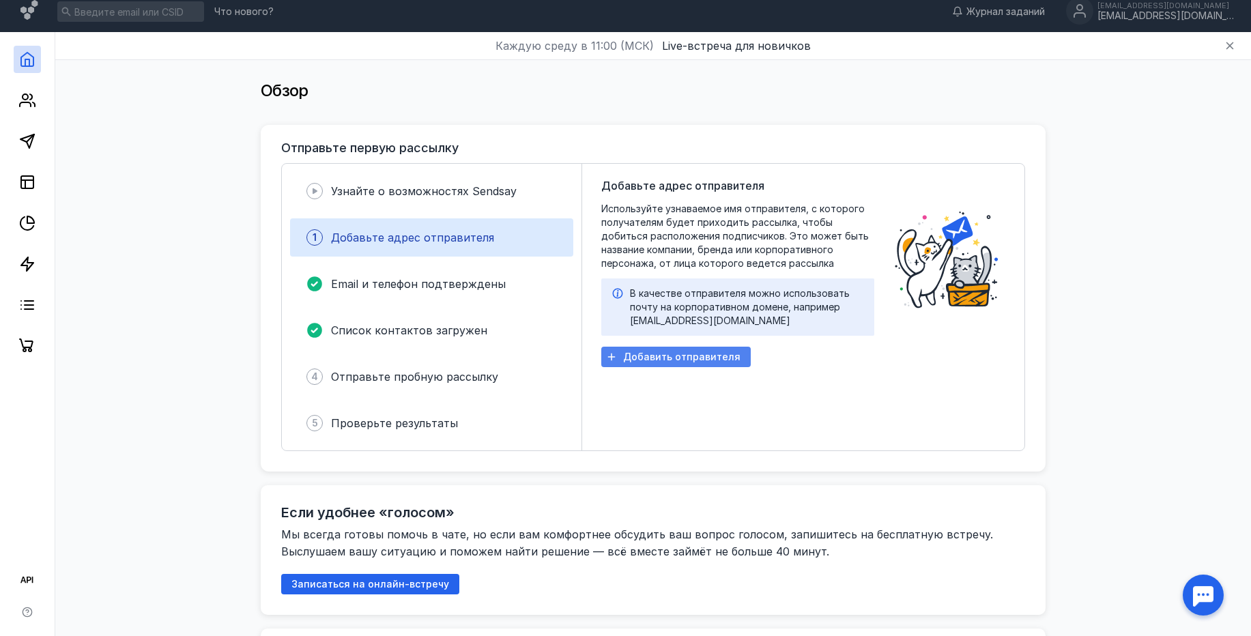
click at [688, 358] on span "Добавить отправителя" at bounding box center [681, 358] width 117 height 12
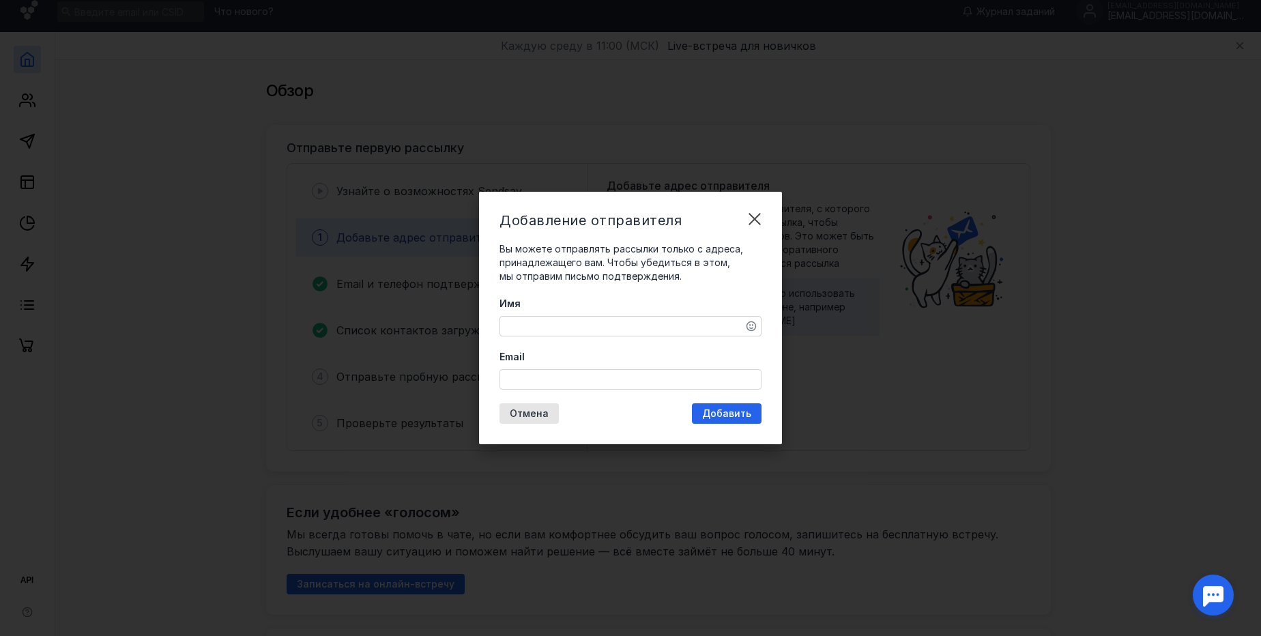
click at [680, 331] on textarea "Имя" at bounding box center [630, 326] width 261 height 19
type textarea "З"
type textarea "Pastorelli-Sport"
click at [629, 375] on input "Email" at bounding box center [630, 379] width 261 height 19
paste input "pastorelli-sport@yandex.ru"
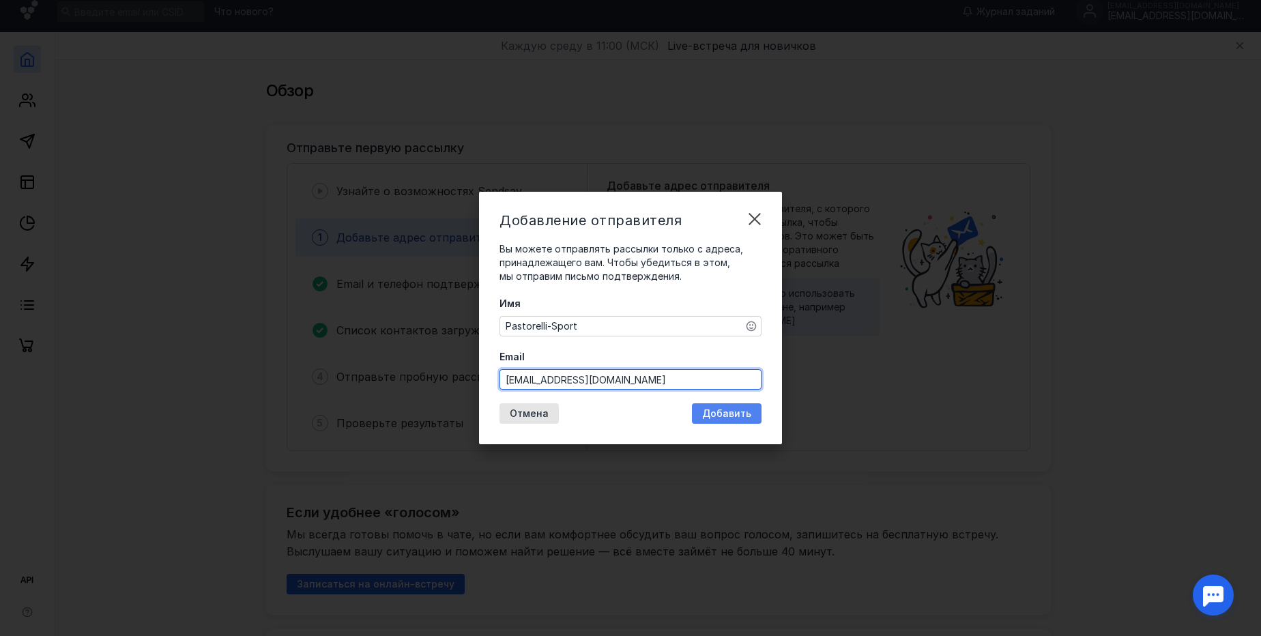
click at [737, 412] on div "Добавление отправителя Вы можете отправлять рассылки только с адреса, принадлеж…" at bounding box center [630, 318] width 303 height 253
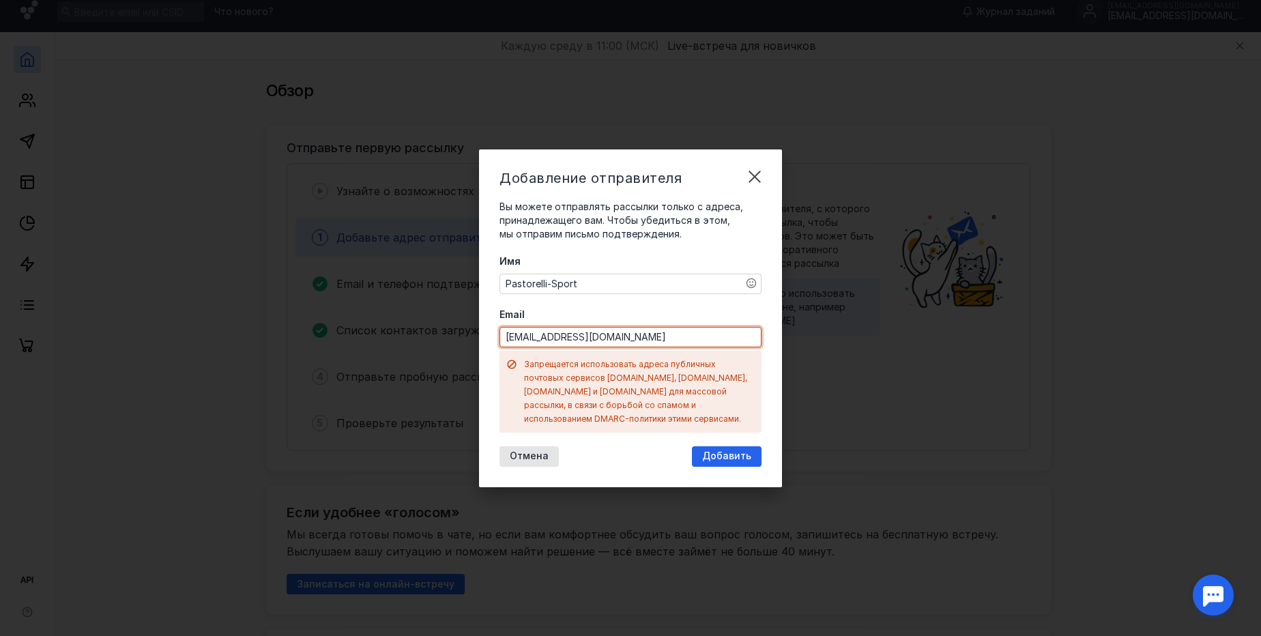
drag, startPoint x: 676, startPoint y: 337, endPoint x: 639, endPoint y: 345, distance: 38.4
click at [639, 345] on input "pastorelli-sport@yandex.ru" at bounding box center [630, 337] width 261 height 19
paste input "noreplay@PASTORELLI-SPORT.RU"
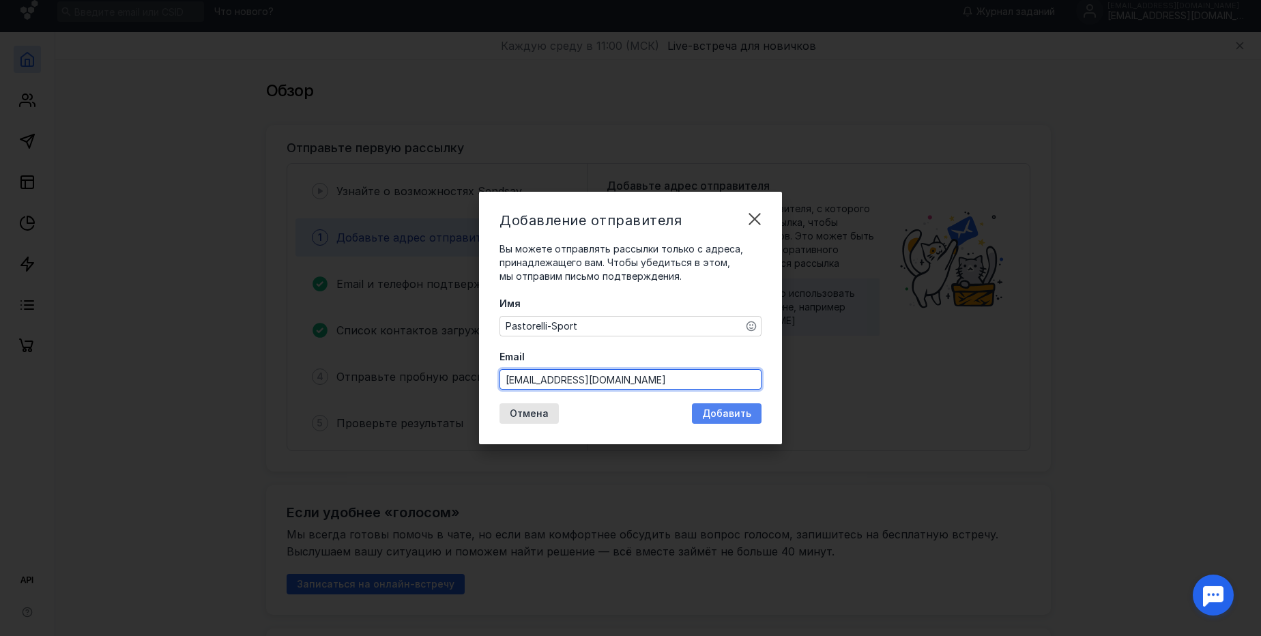
type input "noreplay@PASTORELLI-SPORT.RU"
click at [721, 411] on span "Добавить" at bounding box center [726, 414] width 49 height 12
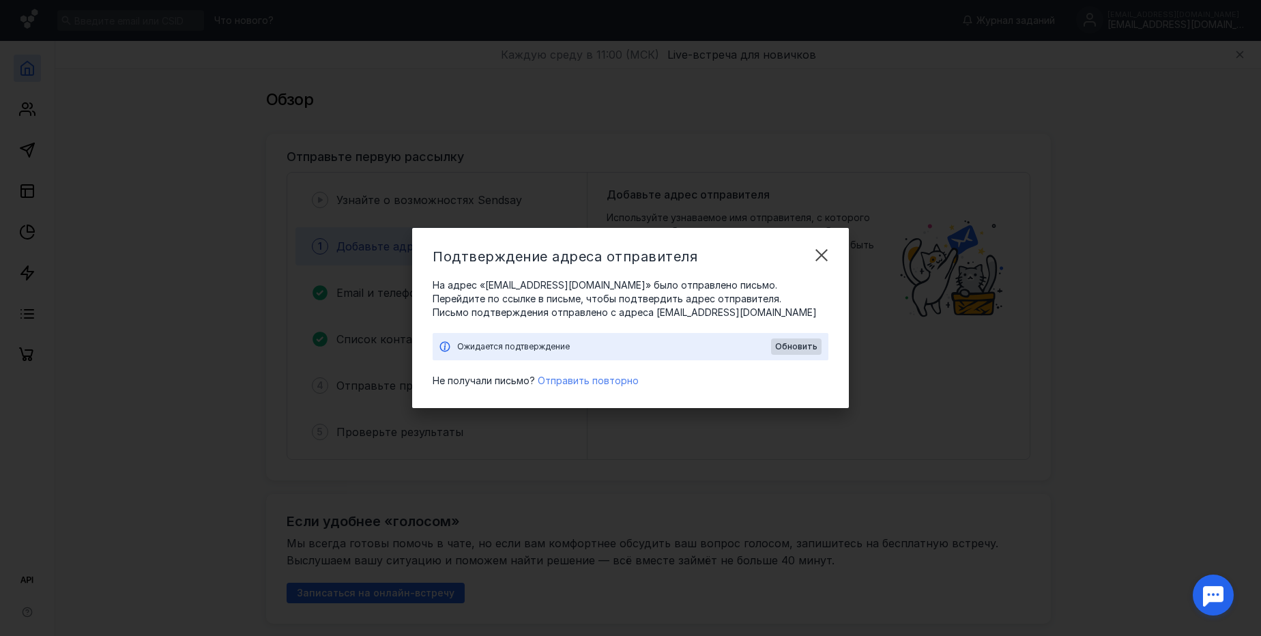
click at [603, 379] on span "Отправить повторно" at bounding box center [588, 381] width 101 height 12
click at [803, 351] on span "Обновить" at bounding box center [796, 347] width 42 height 10
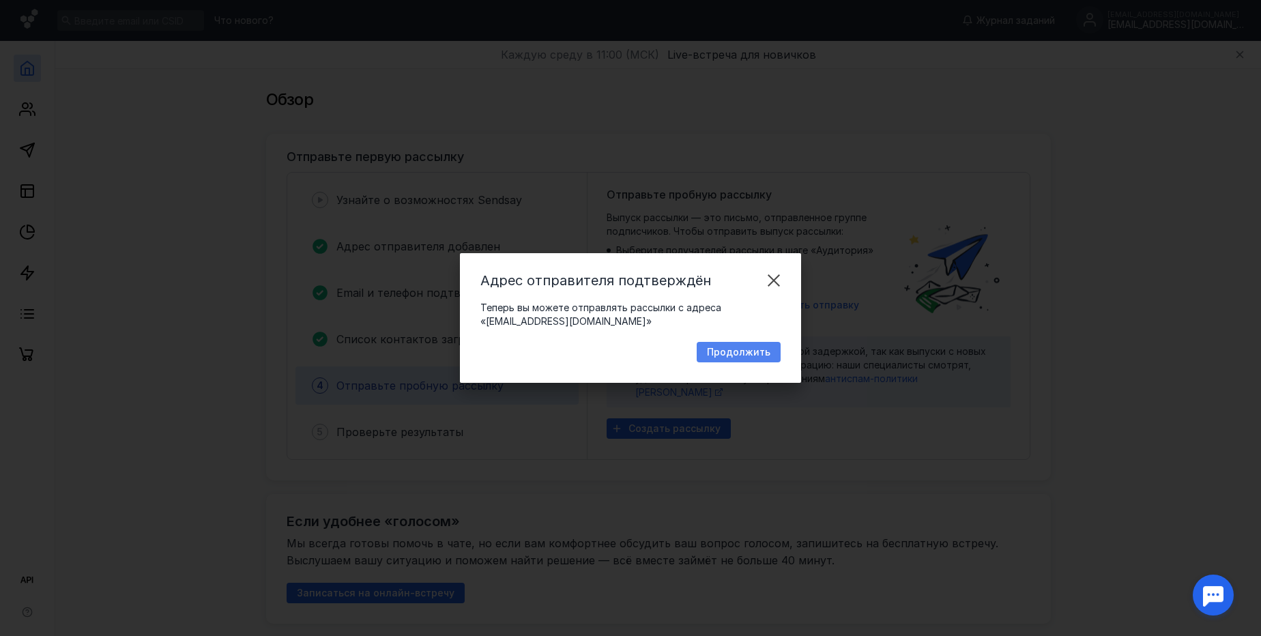
click at [769, 352] on span "Продолжить" at bounding box center [738, 353] width 63 height 12
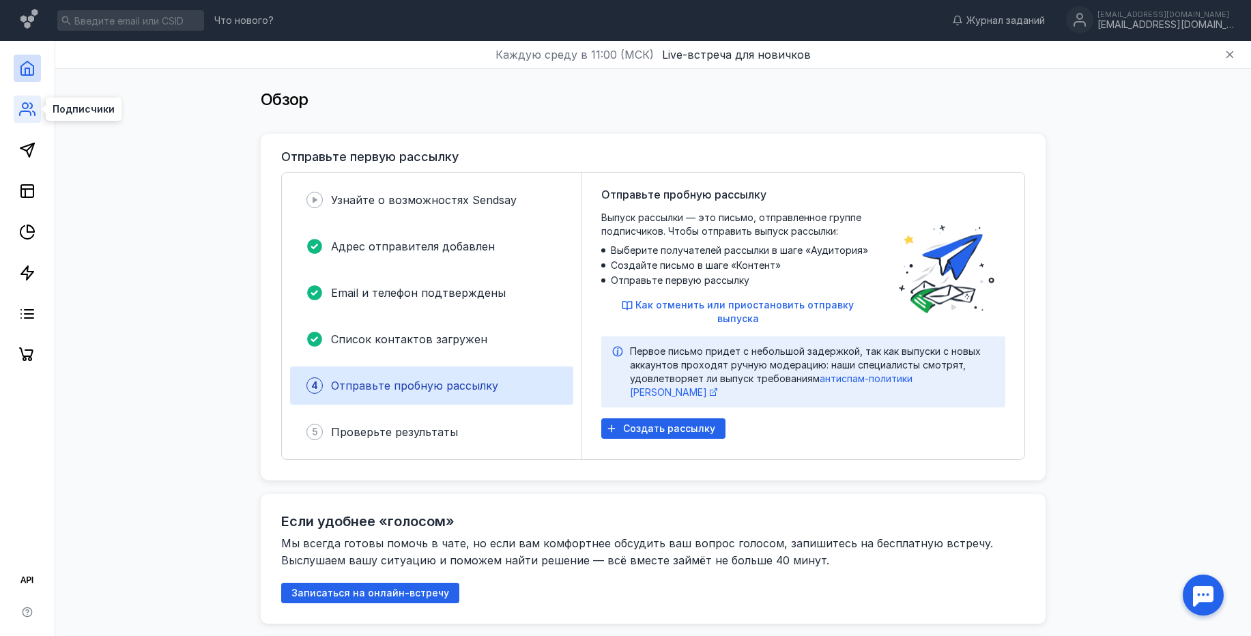
click at [30, 110] on icon at bounding box center [27, 109] width 16 height 16
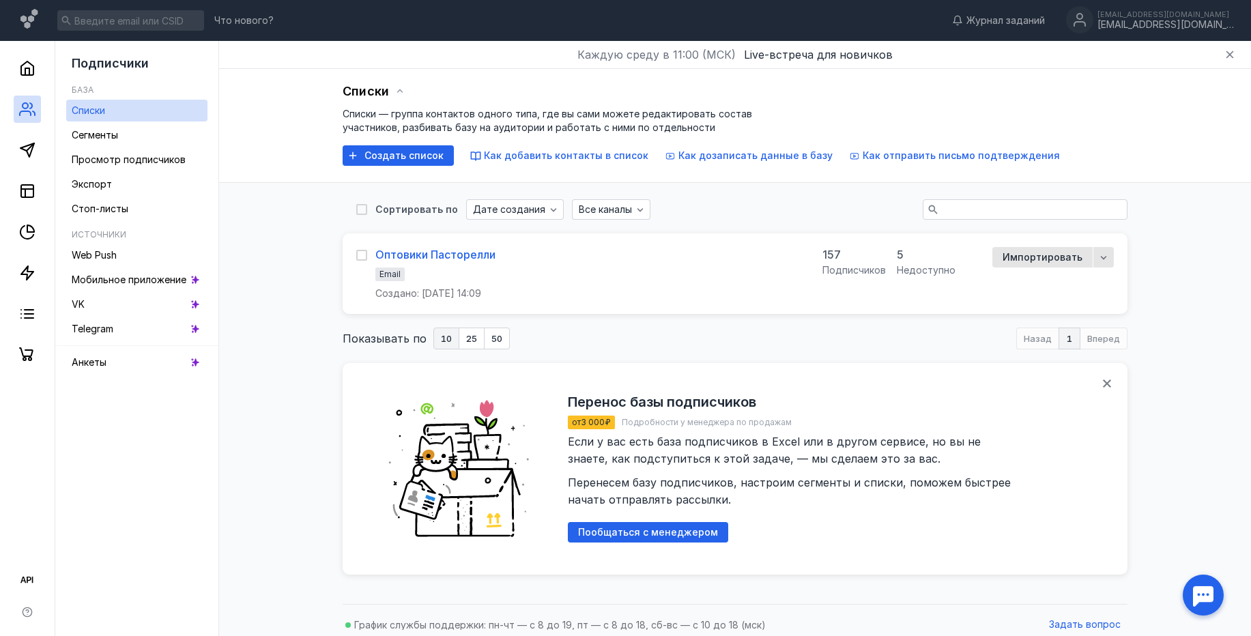
click at [472, 255] on div "Оптовики Пасторелли" at bounding box center [435, 255] width 120 height 14
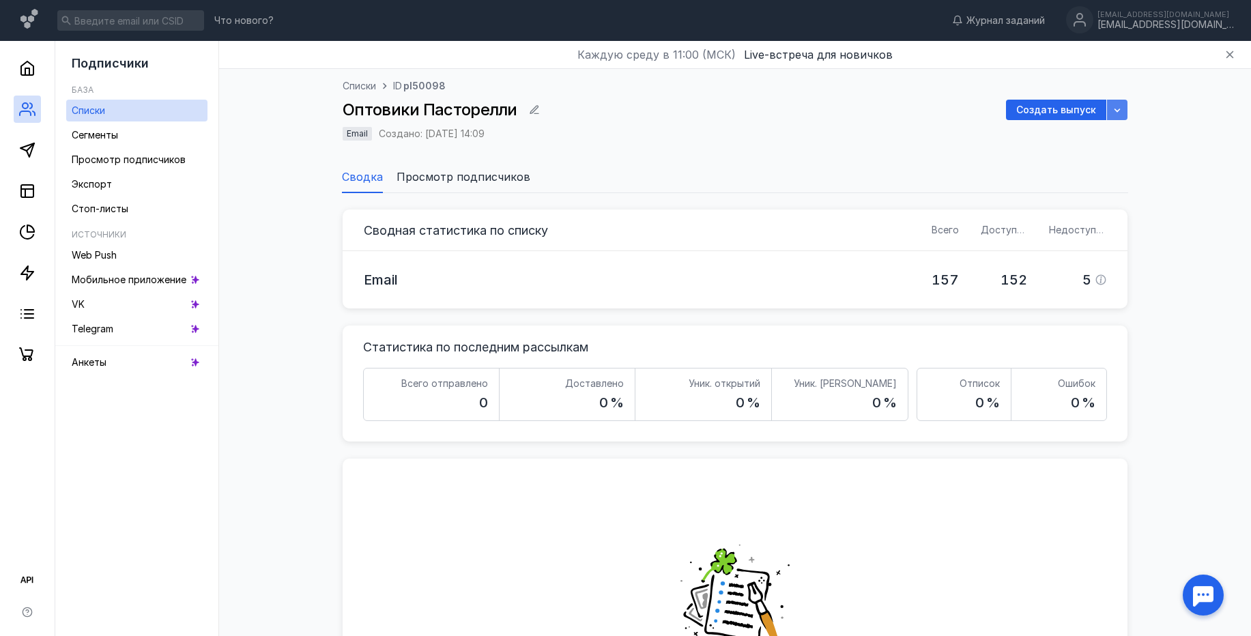
click at [1113, 109] on icon "button" at bounding box center [1117, 109] width 11 height 11
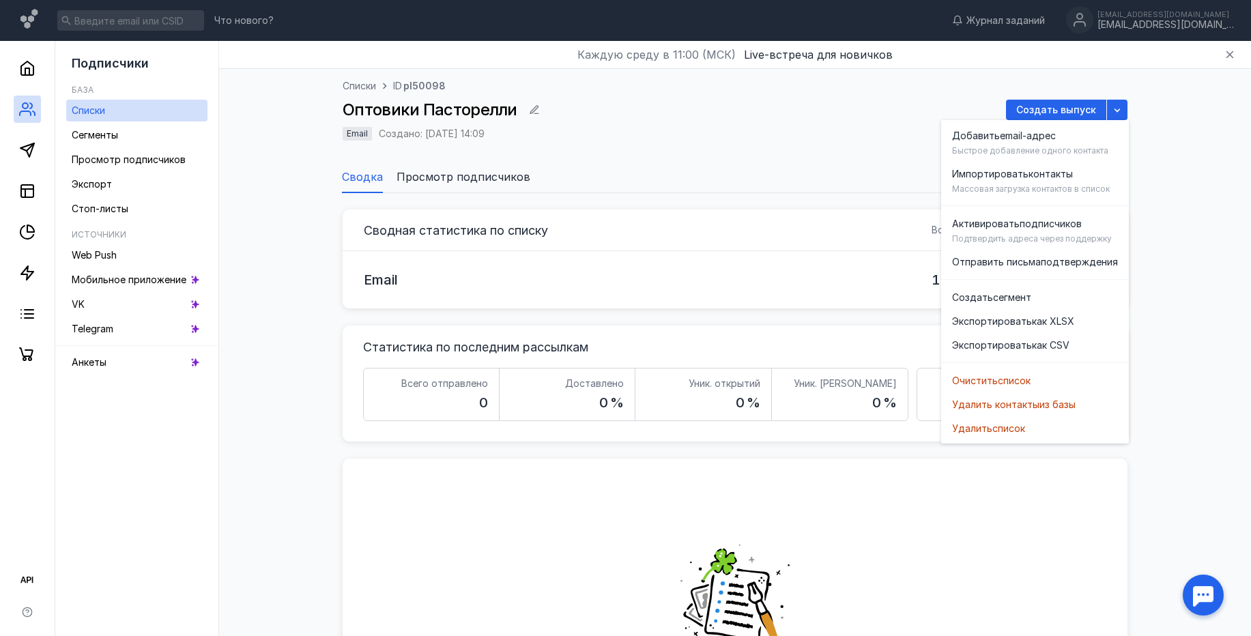
click at [855, 121] on div "Списки ID pl50098 Оптовики Пасторелли Создать выпуск Email Создано: 18.08.2025,…" at bounding box center [735, 118] width 785 height 78
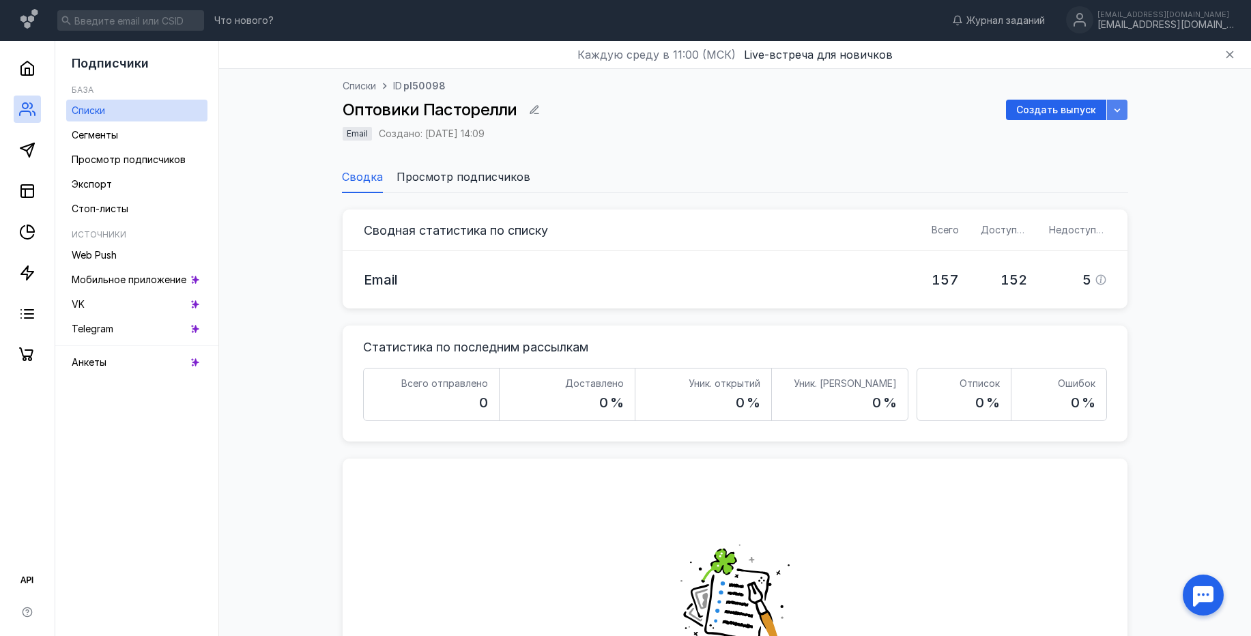
click at [1118, 115] on icon "button" at bounding box center [1117, 109] width 11 height 11
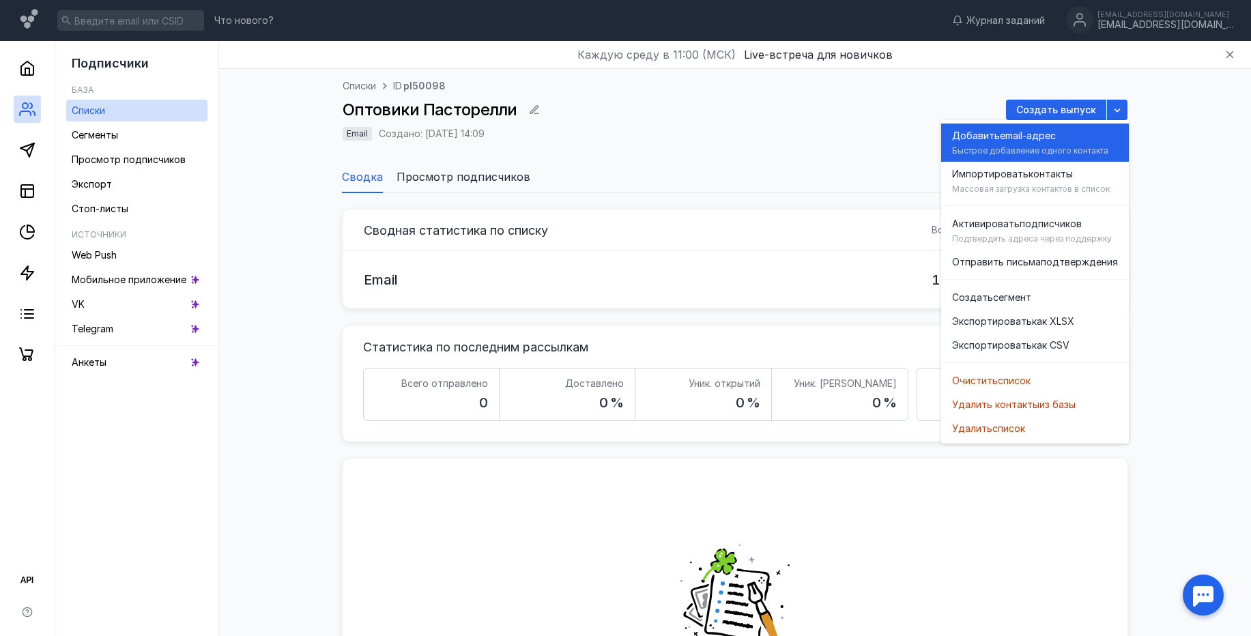
click at [1062, 137] on div "Добавить email-адрес" at bounding box center [1035, 136] width 166 height 14
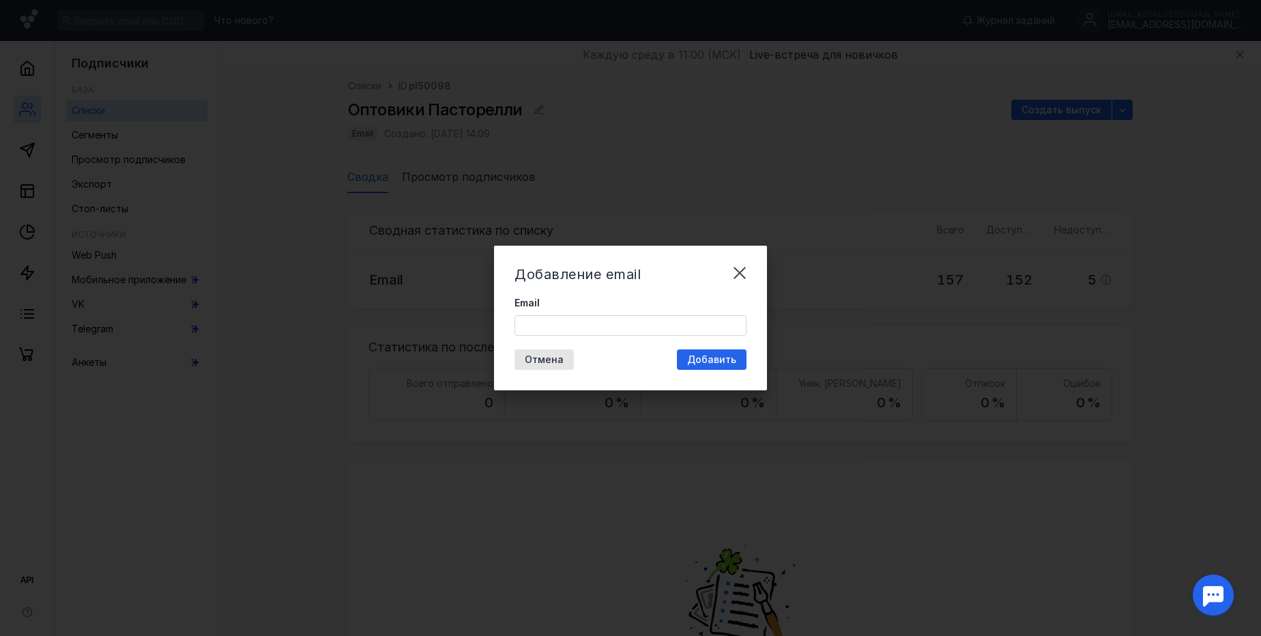
click at [679, 329] on input "Email" at bounding box center [630, 325] width 231 height 19
paste input "007.lubimaja@gmail.com"
type input "007.lubimaja@gmail.com"
click at [709, 358] on span "Добавить" at bounding box center [711, 360] width 49 height 12
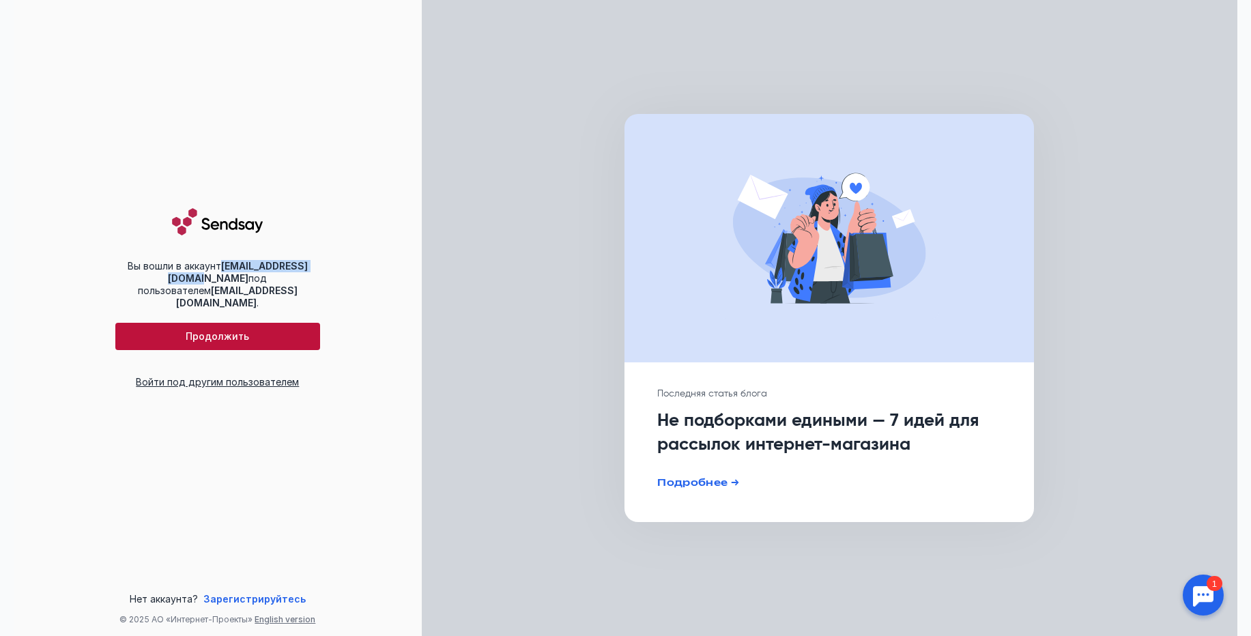
drag, startPoint x: 213, startPoint y: 279, endPoint x: 319, endPoint y: 273, distance: 106.7
click at [319, 273] on div "Вы вошли в аккаунт [EMAIL_ADDRESS][DOMAIN_NAME] под пользователем [EMAIL_ADDRES…" at bounding box center [217, 285] width 205 height 50
copy b "[EMAIL_ADDRESS][DOMAIN_NAME]"
